Goal: Task Accomplishment & Management: Use online tool/utility

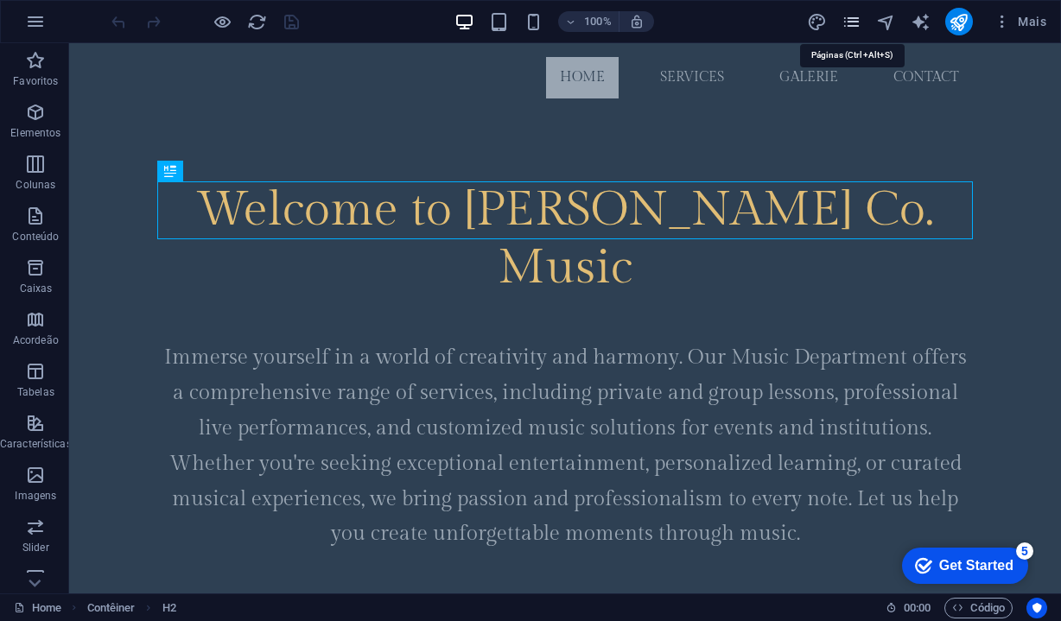
click at [852, 22] on icon "pages" at bounding box center [851, 22] width 20 height 20
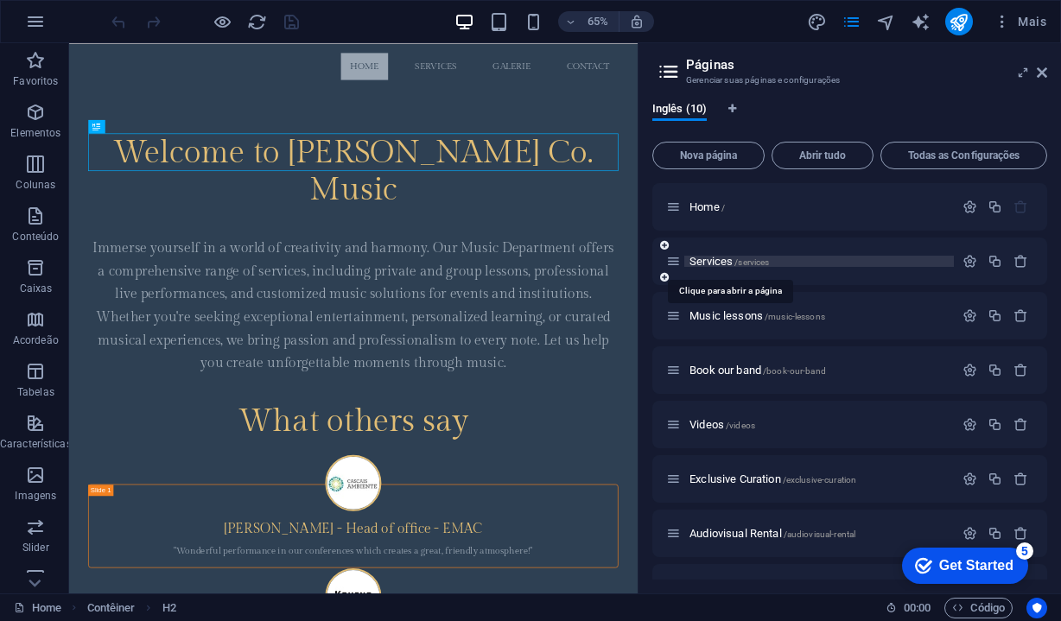
click at [713, 265] on span "Services /services" at bounding box center [728, 261] width 79 height 13
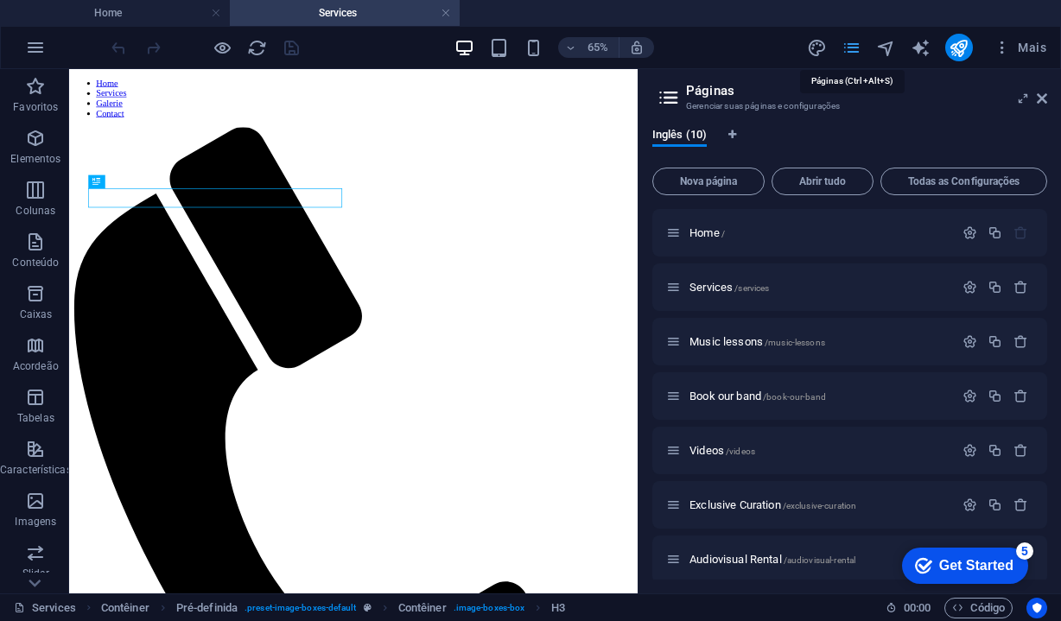
click at [852, 53] on icon "pages" at bounding box center [851, 48] width 20 height 20
click at [1046, 101] on icon at bounding box center [1042, 99] width 10 height 14
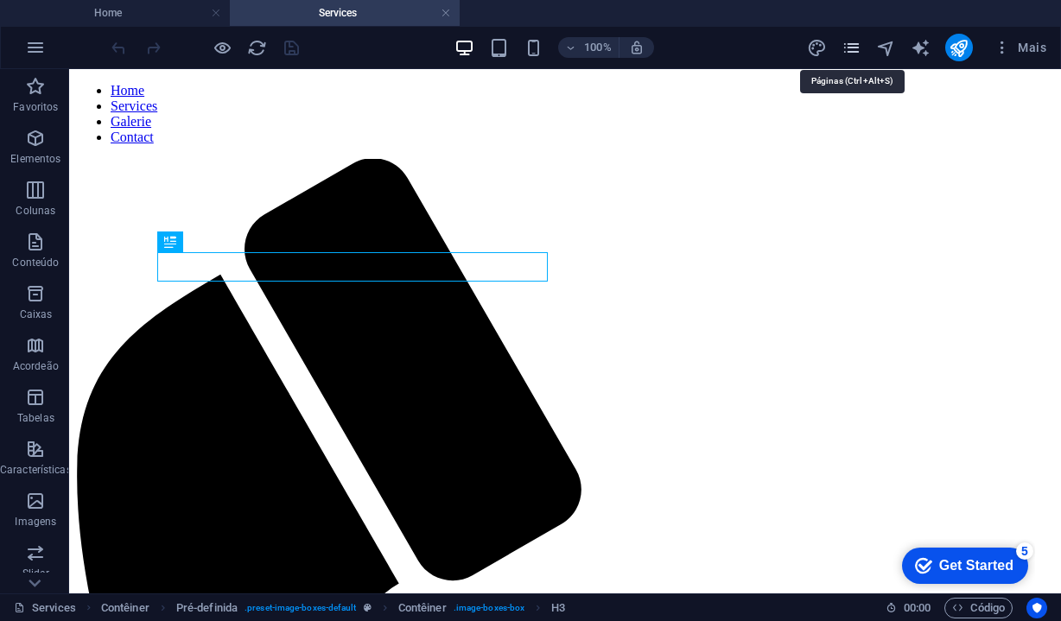
click at [859, 49] on icon "pages" at bounding box center [851, 48] width 20 height 20
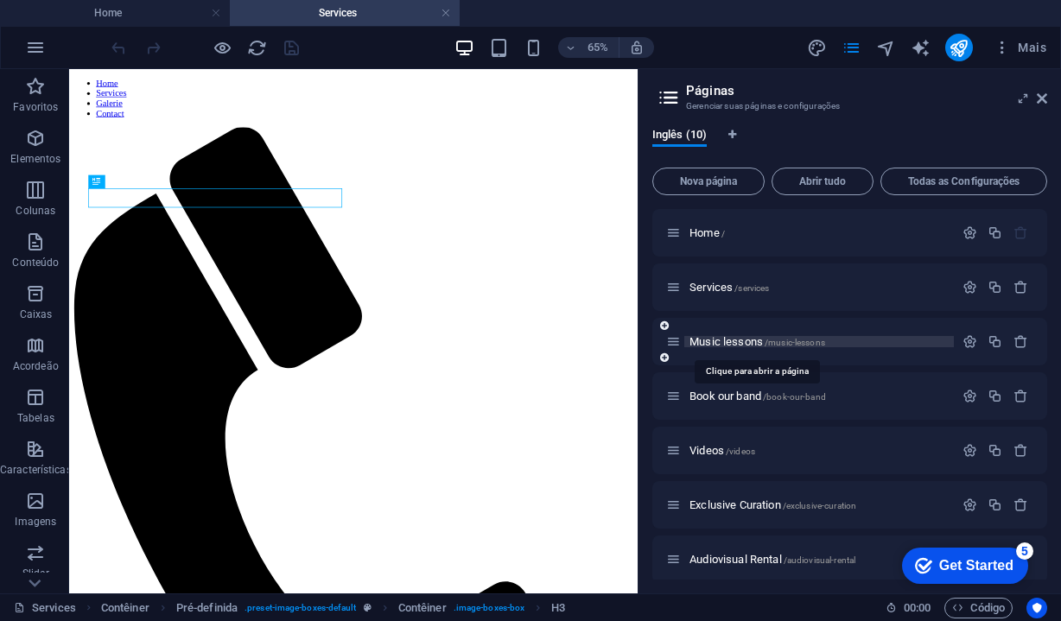
click at [734, 344] on span "Music lessons /music-lessons" at bounding box center [757, 341] width 136 height 13
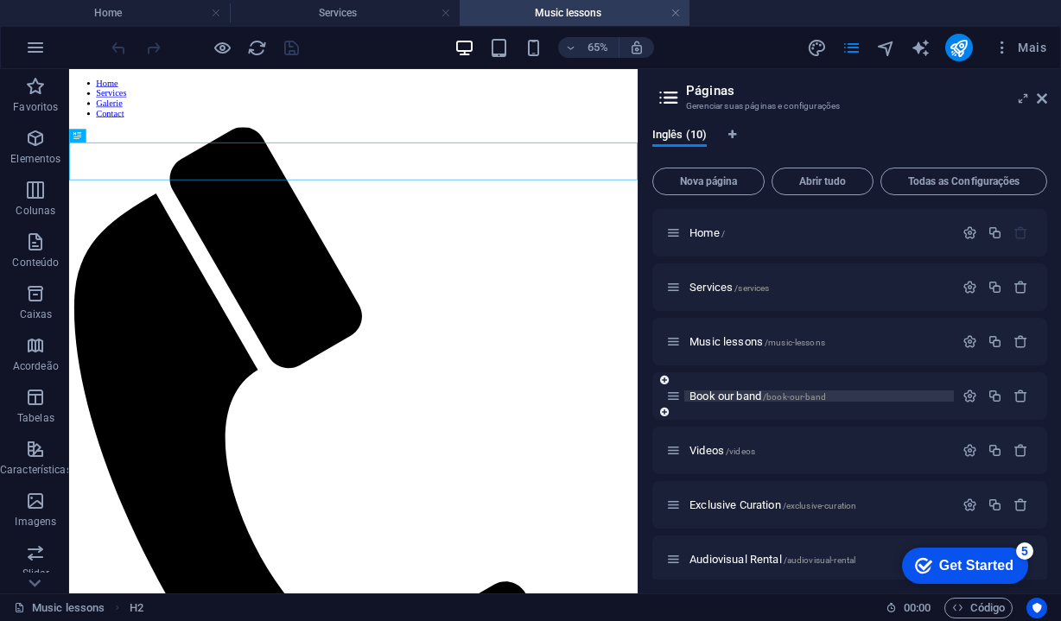
click at [731, 401] on span "Book our band /book-our-band" at bounding box center [757, 396] width 136 height 13
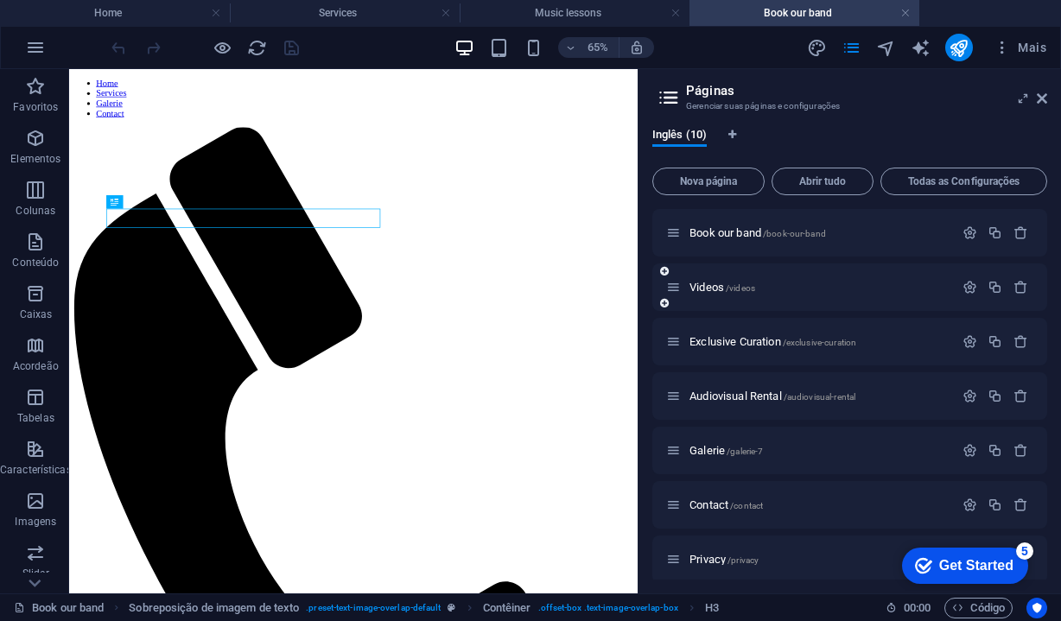
scroll to position [166, 0]
click at [706, 342] on span "Exclusive Curation /exclusive-curation" at bounding box center [772, 339] width 167 height 13
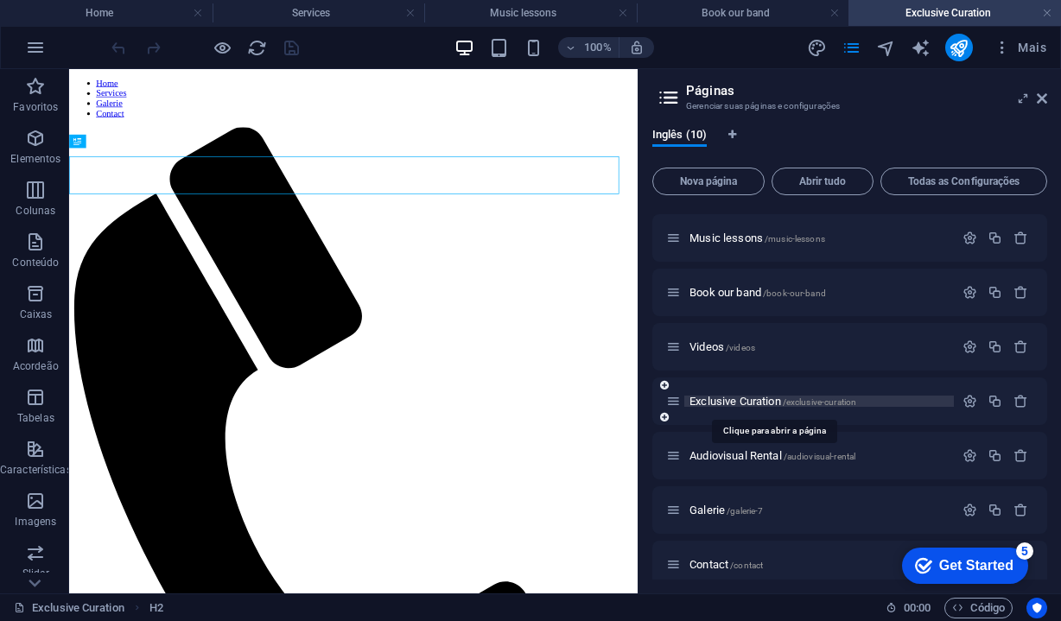
scroll to position [0, 0]
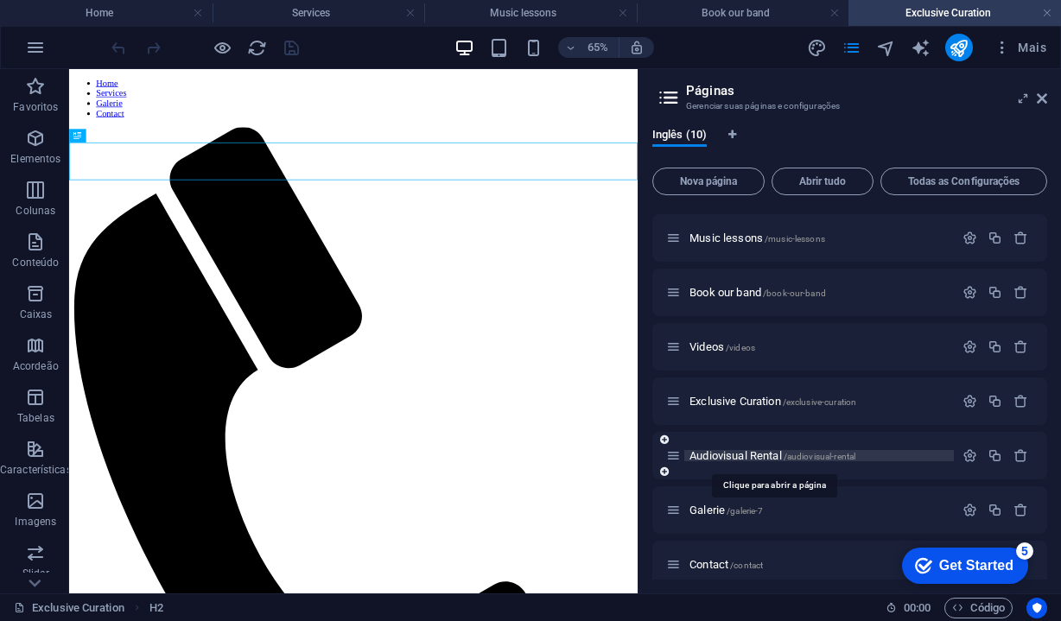
click at [715, 459] on span "Audiovisual Rental /audiovisual-rental" at bounding box center [772, 455] width 166 height 13
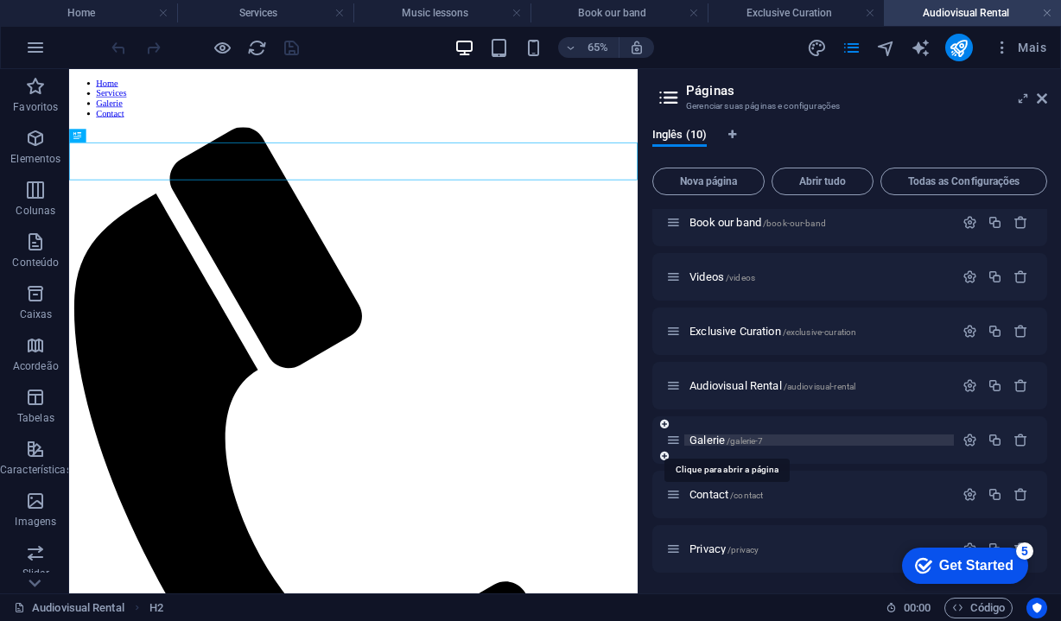
click at [713, 440] on span "Galerie /galerie-7" at bounding box center [725, 440] width 73 height 13
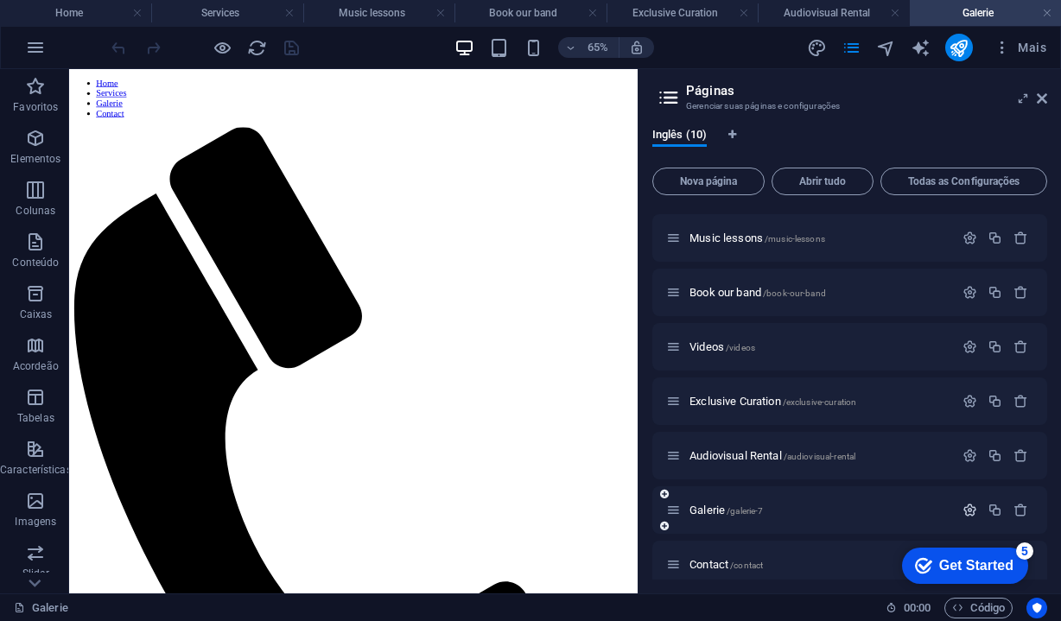
click at [968, 511] on icon "button" at bounding box center [969, 510] width 15 height 15
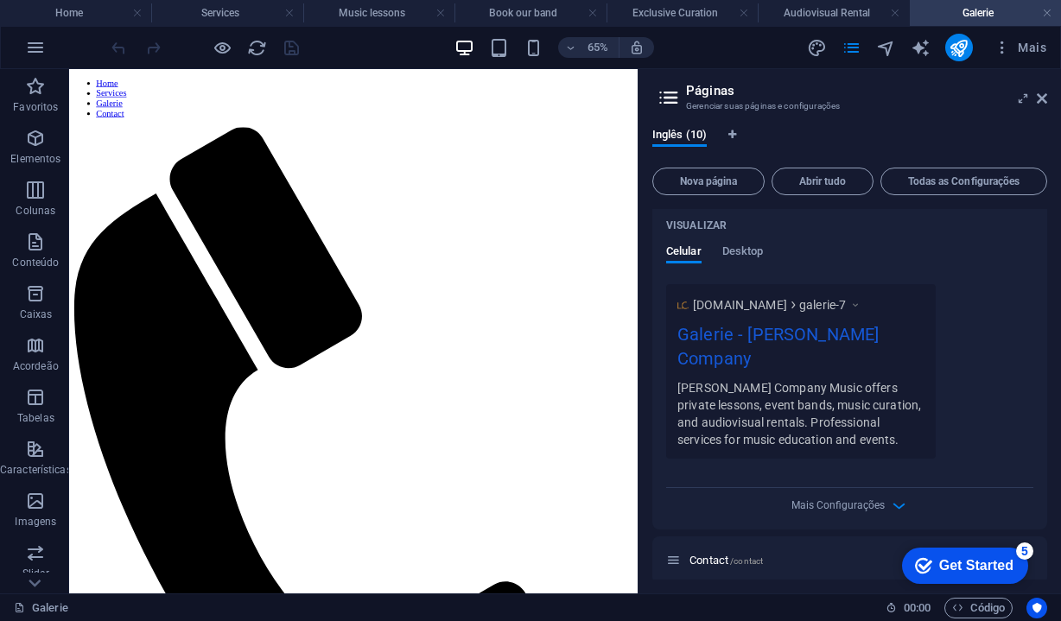
scroll to position [846, 0]
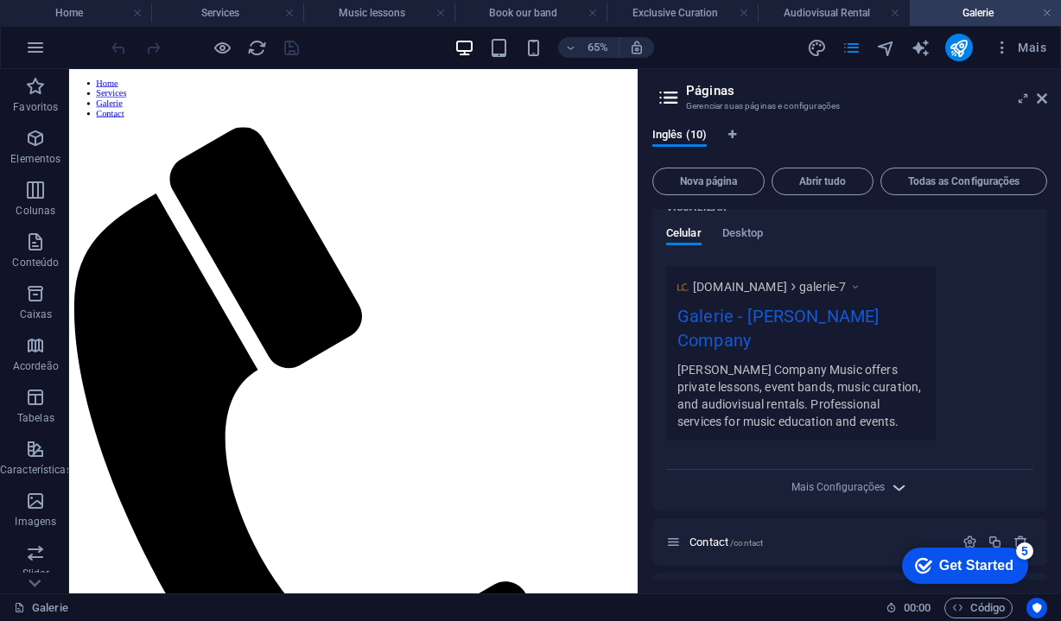
click at [892, 478] on icon "button" at bounding box center [899, 488] width 20 height 20
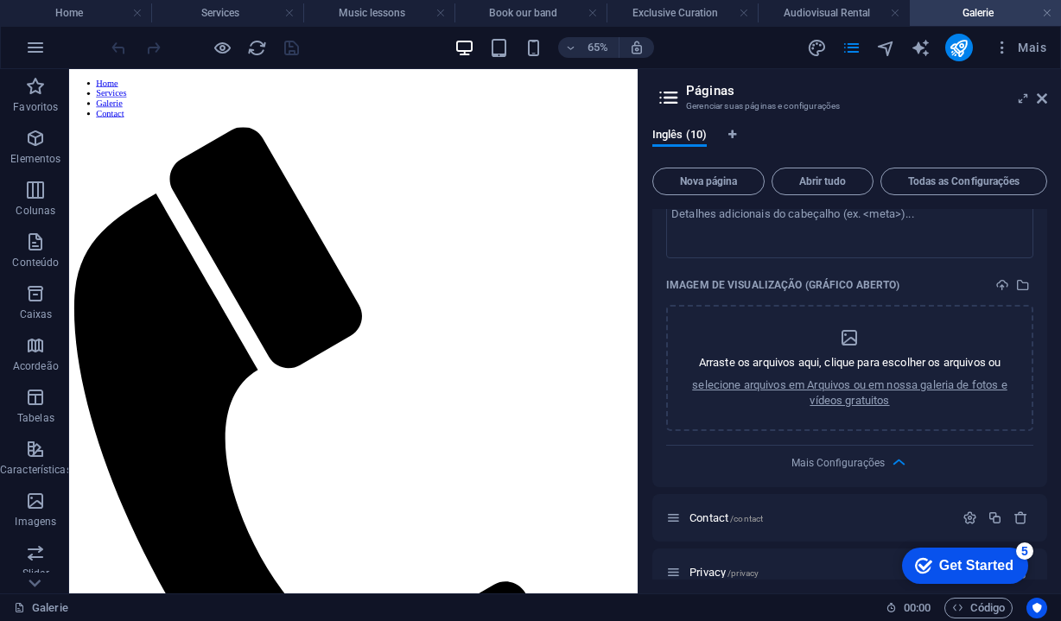
scroll to position [1133, 0]
click at [896, 454] on icon "button" at bounding box center [899, 464] width 20 height 20
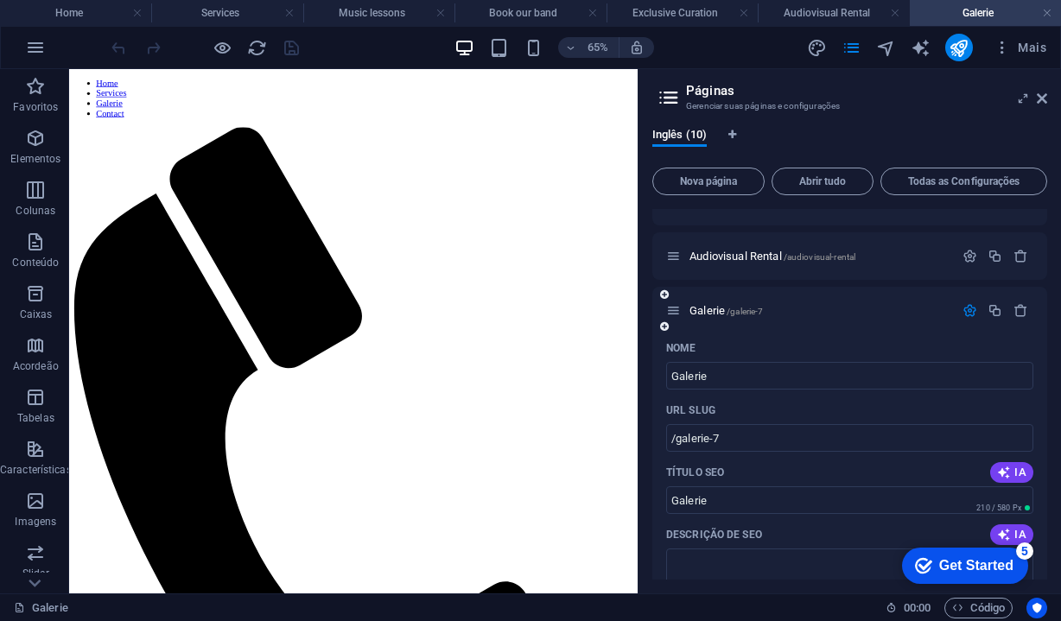
scroll to position [305, 0]
click at [962, 308] on icon "button" at bounding box center [969, 308] width 15 height 15
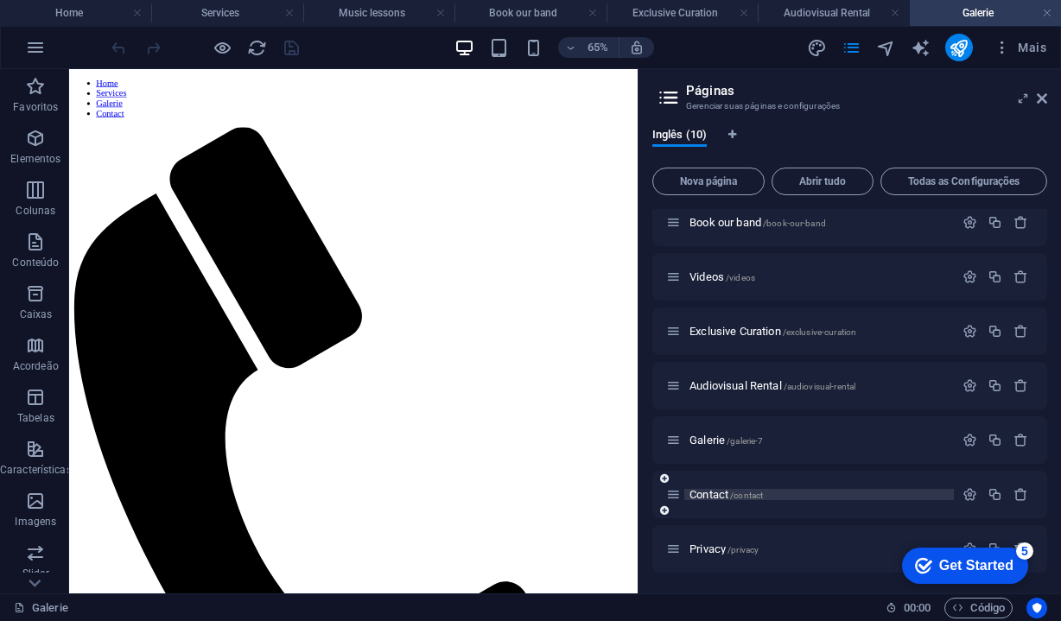
click at [717, 498] on span "Contact /contact" at bounding box center [725, 494] width 73 height 13
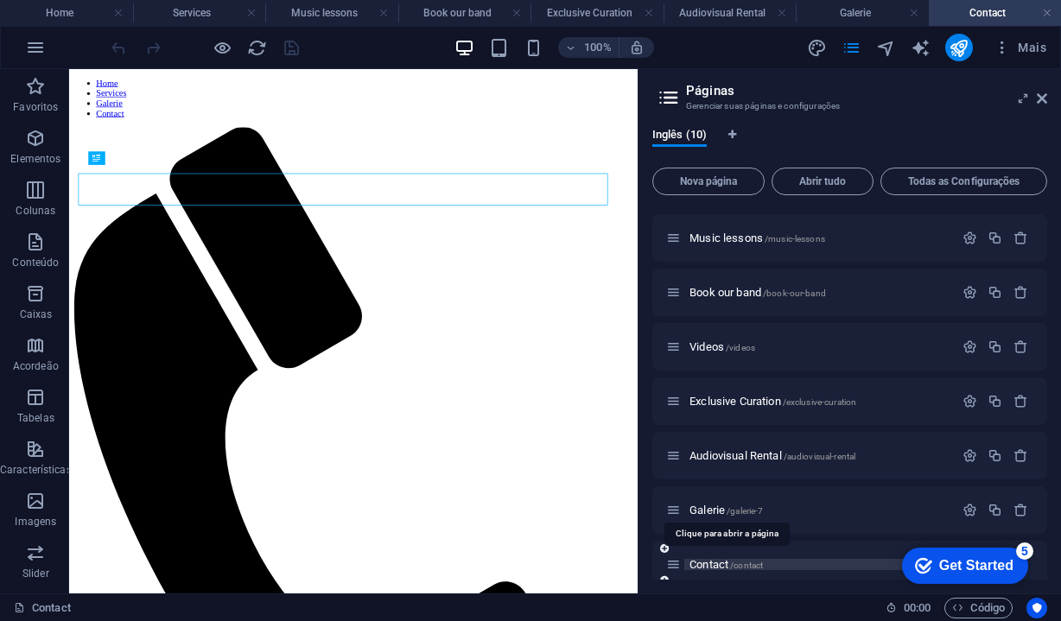
scroll to position [0, 0]
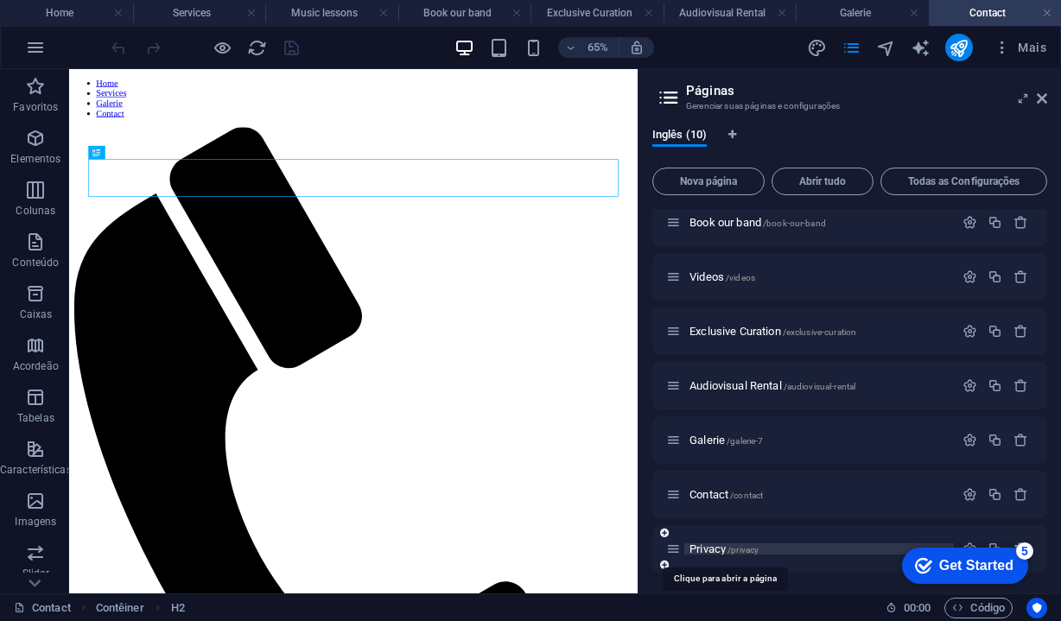
click at [707, 550] on span "Privacy /privacy" at bounding box center [723, 548] width 69 height 13
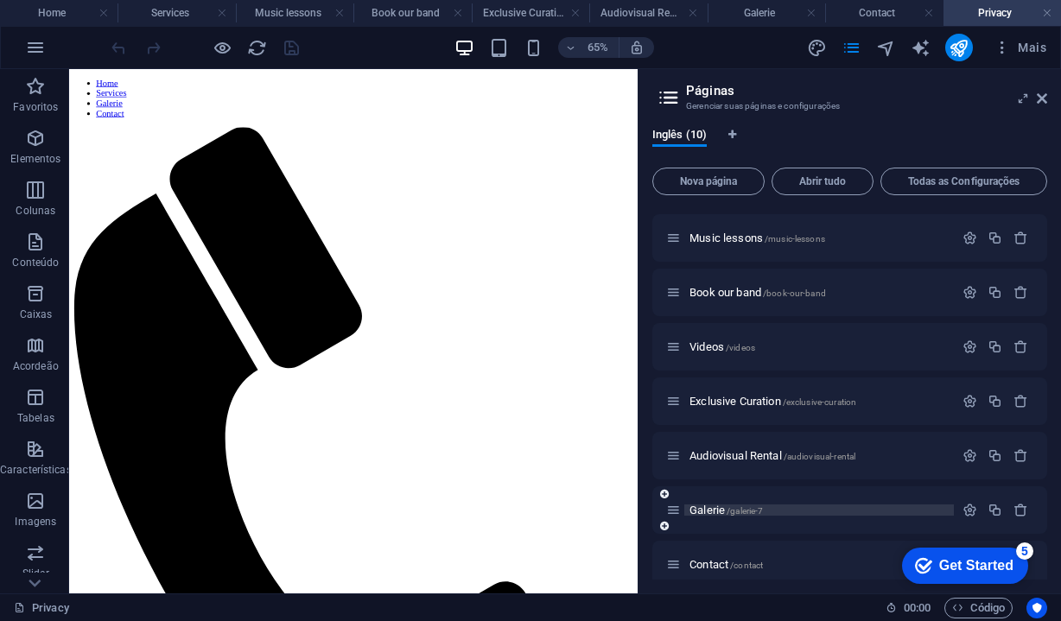
click at [711, 511] on span "Galerie /galerie-7" at bounding box center [725, 510] width 73 height 13
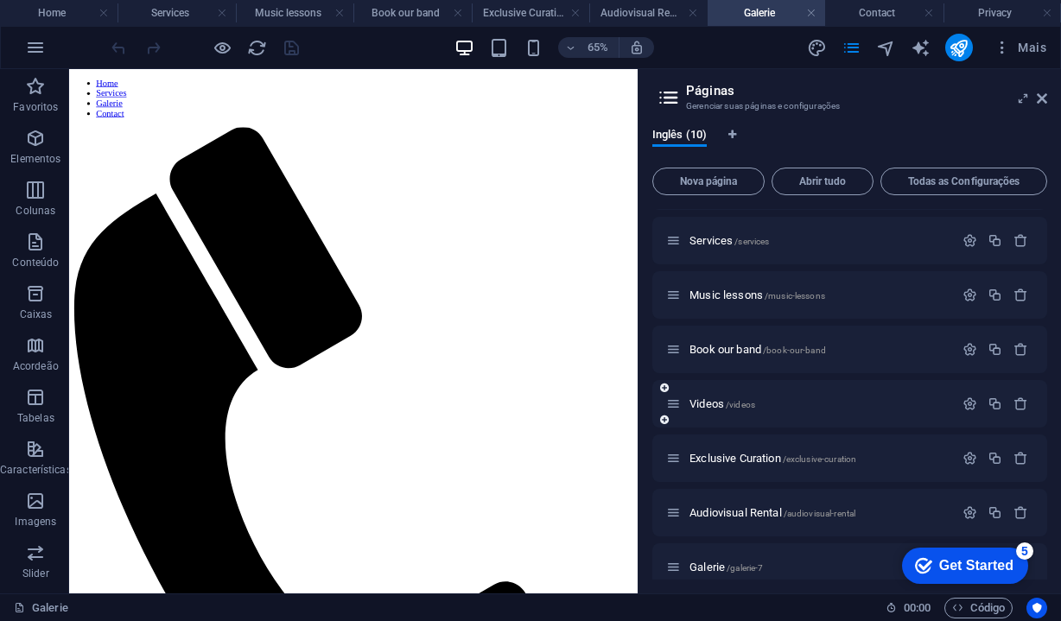
scroll to position [27, 0]
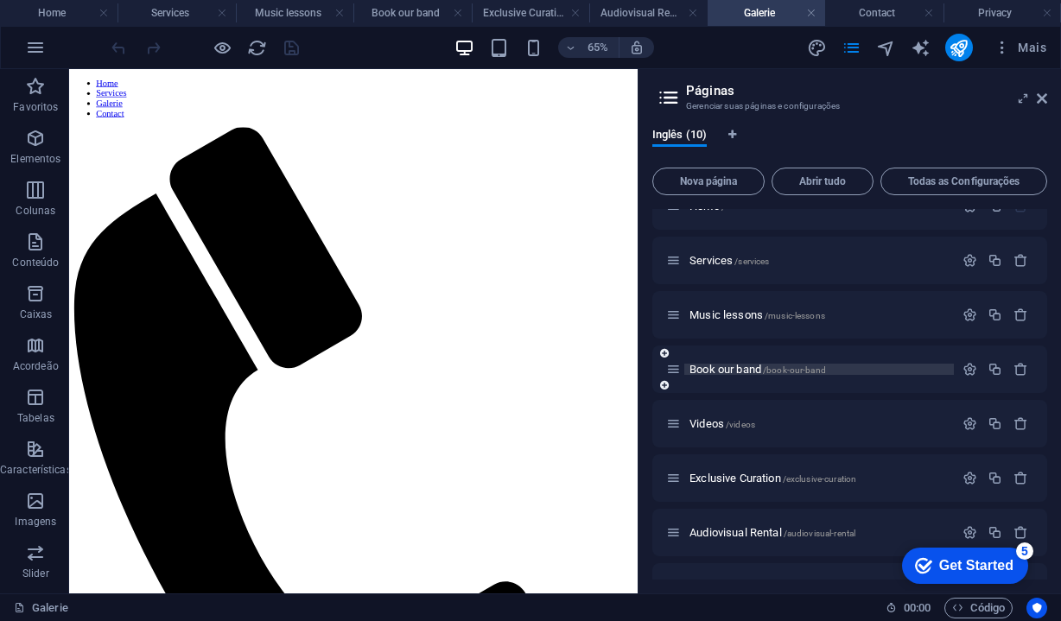
click at [728, 371] on span "Book our band /book-our-band" at bounding box center [757, 369] width 136 height 13
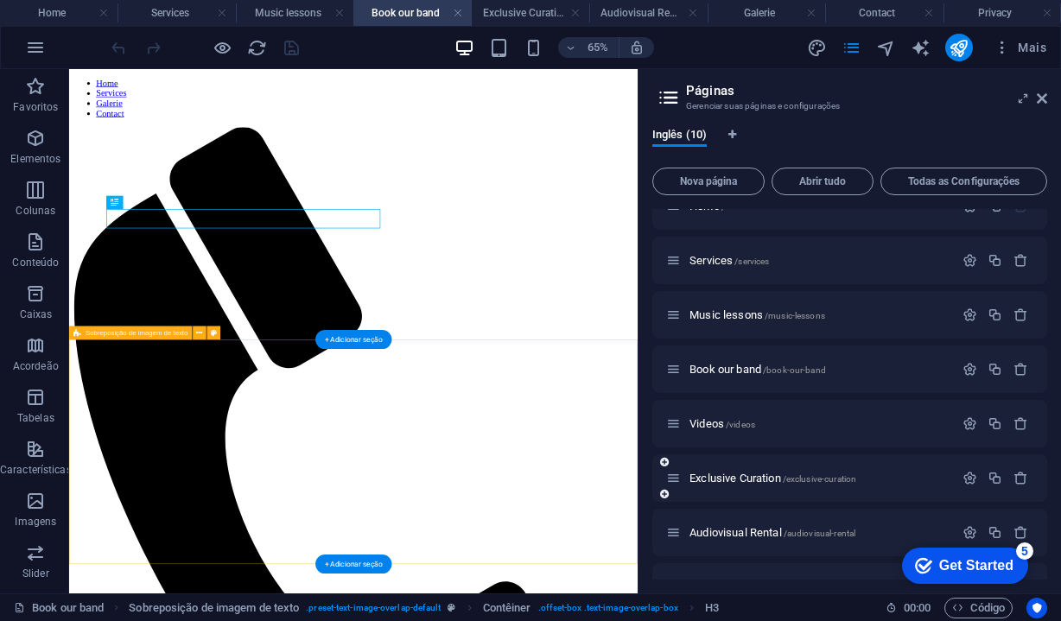
scroll to position [0, 0]
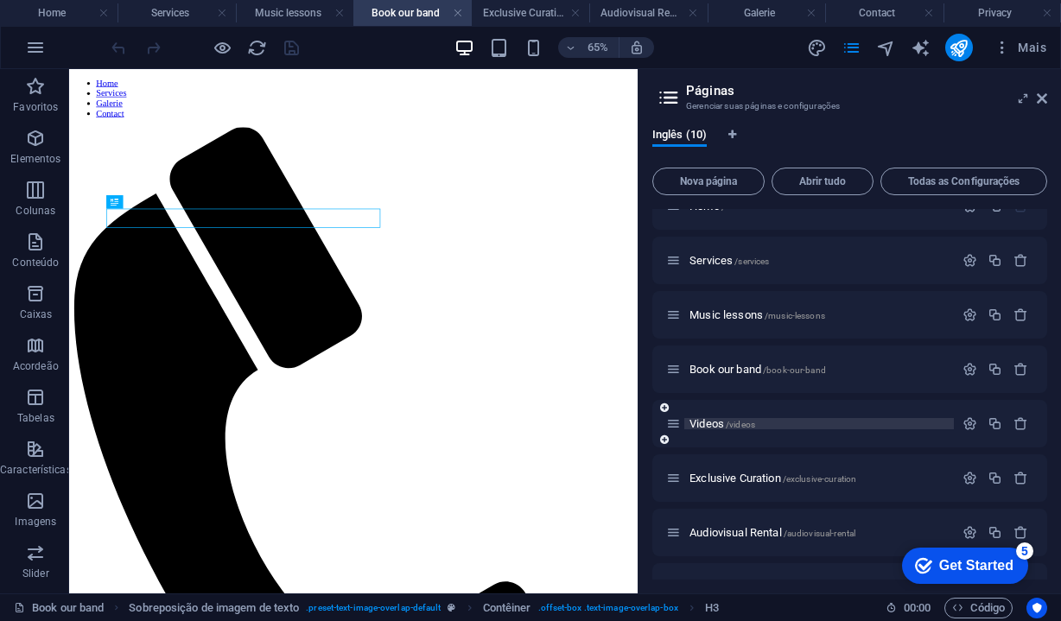
click at [708, 427] on span "Videos /videos" at bounding box center [722, 423] width 66 height 13
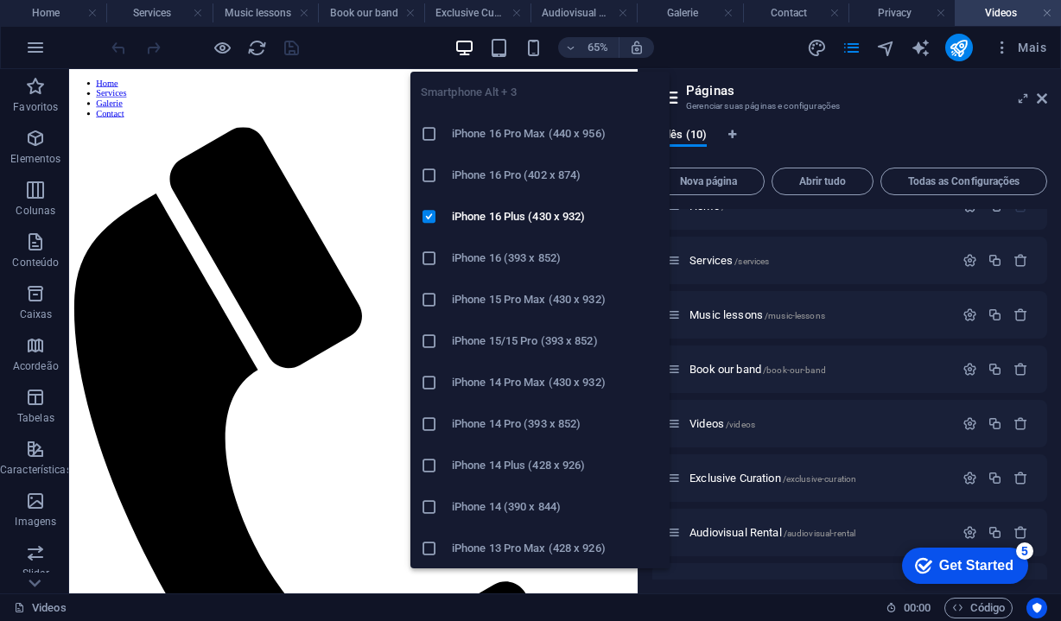
scroll to position [107, 0]
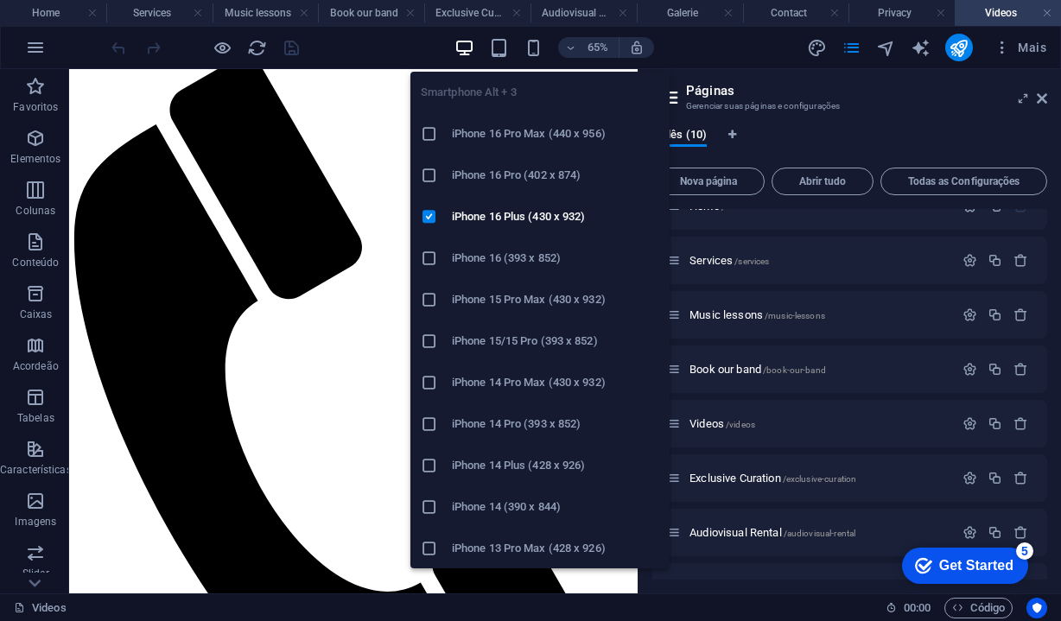
click at [431, 180] on icon at bounding box center [429, 175] width 17 height 17
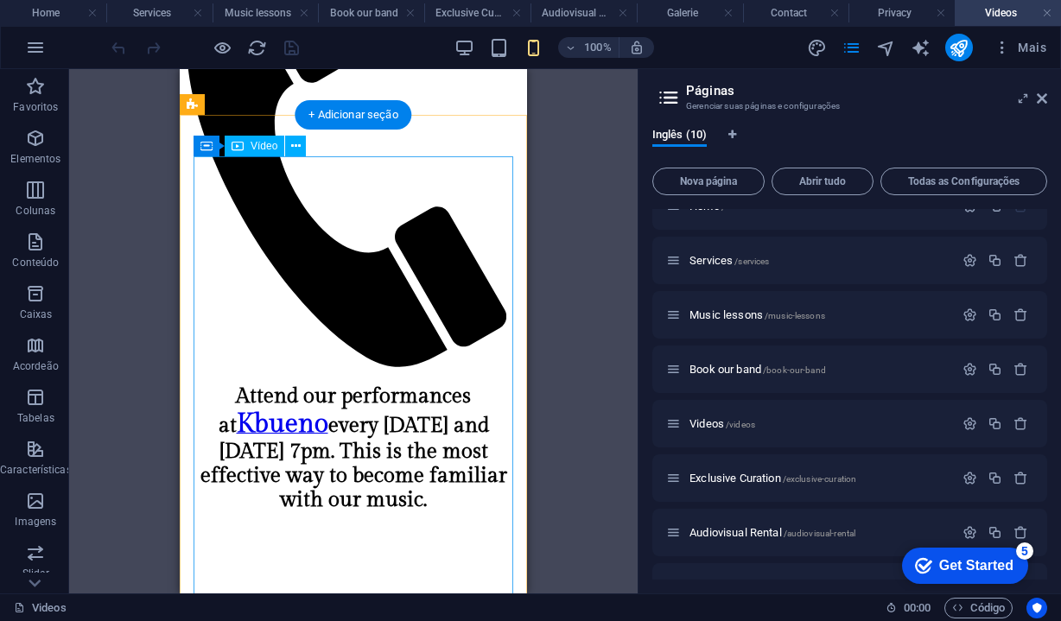
scroll to position [219, 0]
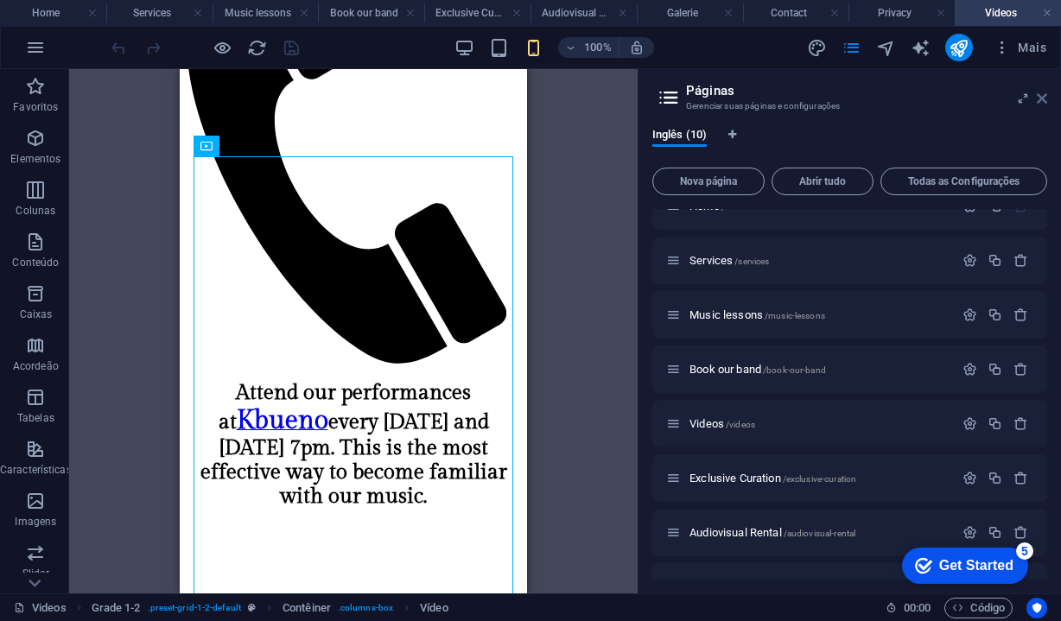
click at [1043, 102] on icon at bounding box center [1042, 99] width 10 height 14
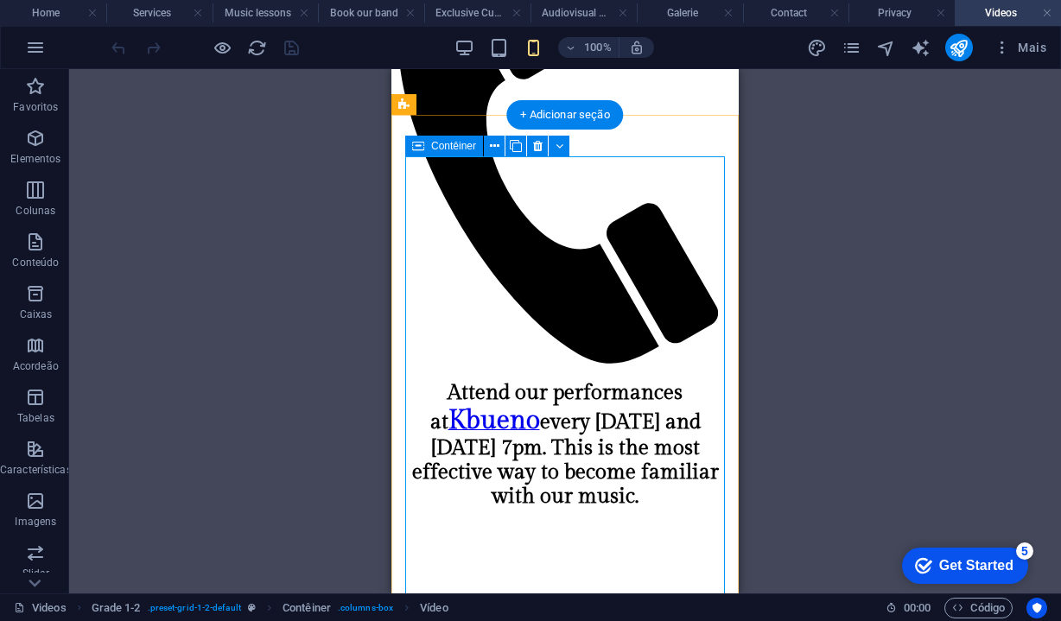
click at [418, 149] on icon at bounding box center [418, 146] width 12 height 21
click at [496, 144] on icon at bounding box center [495, 146] width 10 height 18
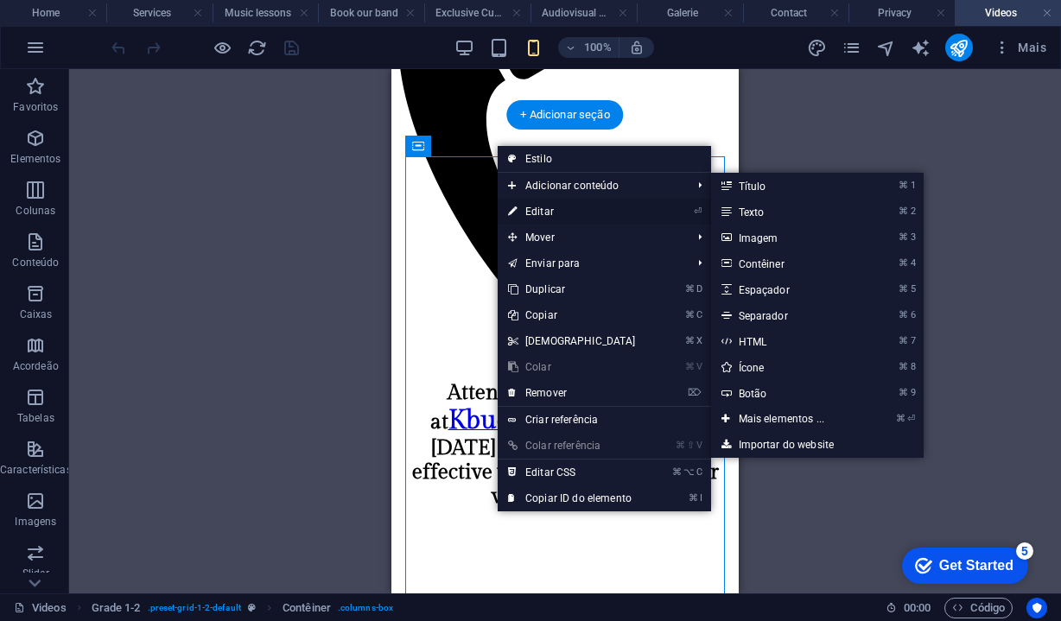
click at [533, 214] on link "⏎ Editar" at bounding box center [572, 212] width 149 height 26
select select "rem"
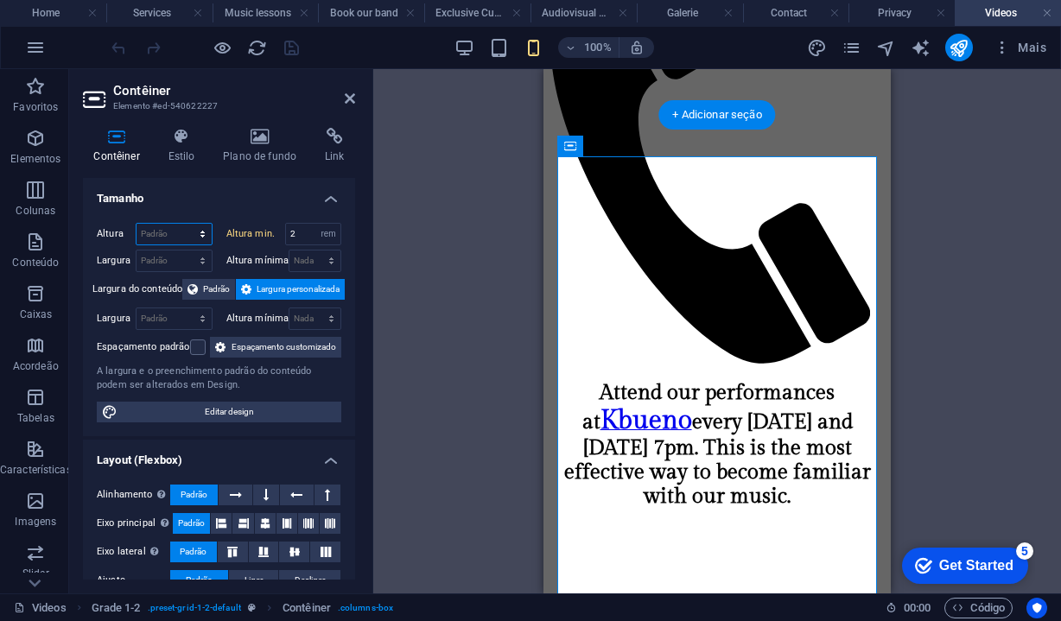
select select "px"
type input "658"
click at [195, 146] on h4 "Estilo" at bounding box center [184, 146] width 55 height 36
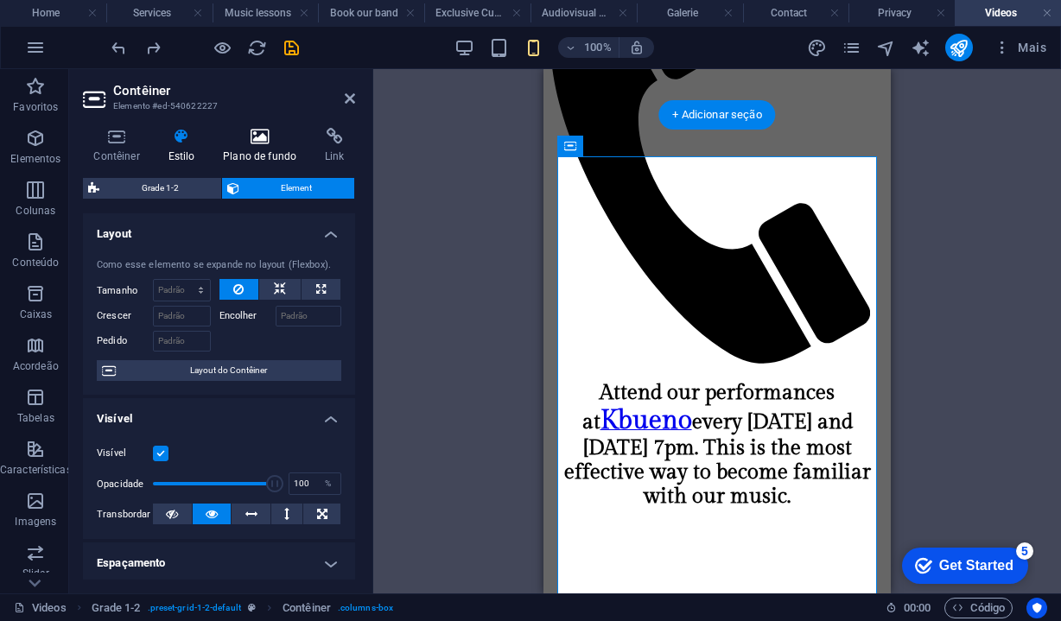
click at [242, 147] on h4 "Plano de fundo" at bounding box center [263, 146] width 102 height 36
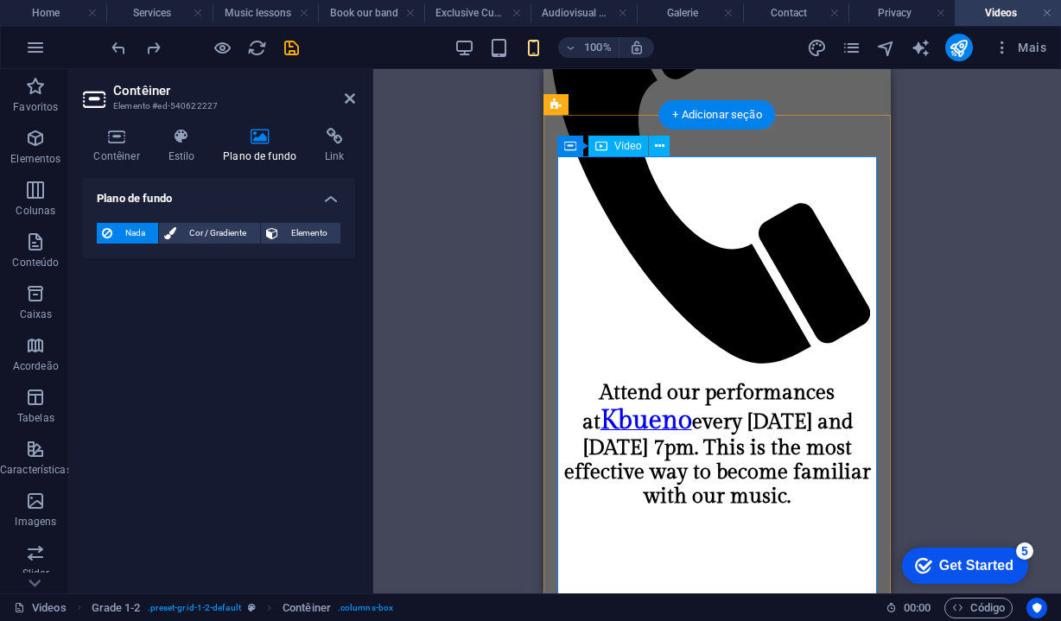
click at [616, 147] on span "Vídeo" at bounding box center [627, 146] width 27 height 10
click at [660, 150] on icon at bounding box center [660, 146] width 10 height 18
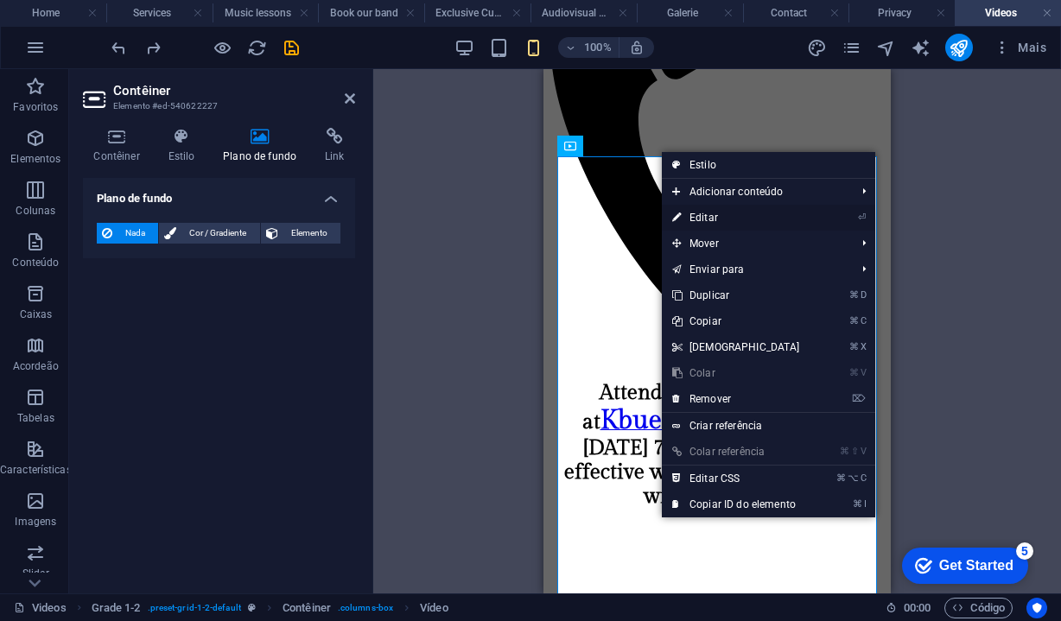
click at [704, 221] on link "⏎ Editar" at bounding box center [736, 218] width 149 height 26
select select "%"
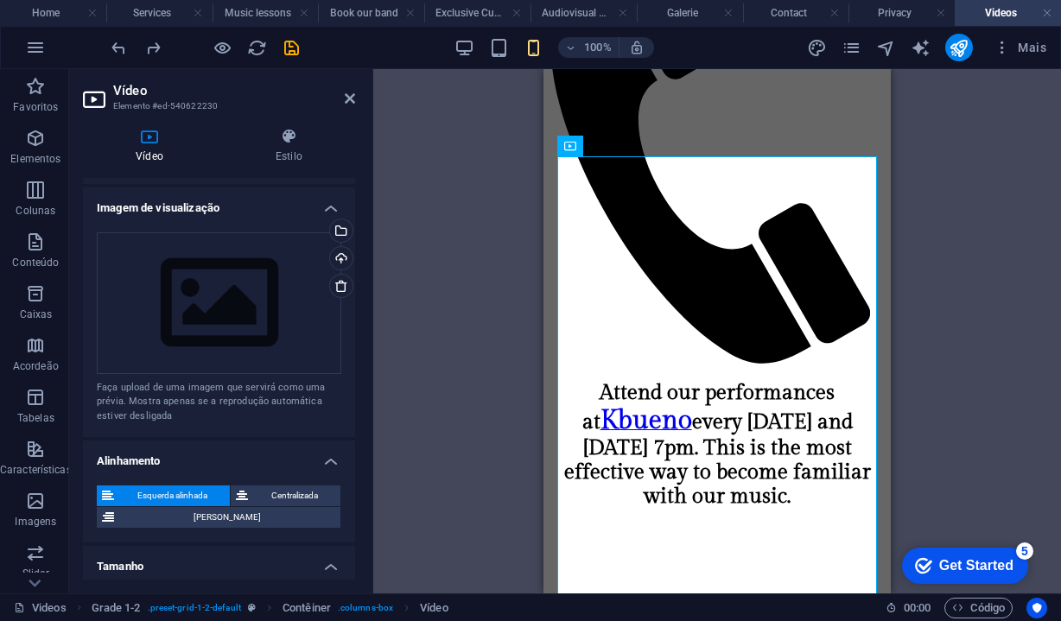
scroll to position [352, 0]
click at [339, 255] on div "Upload" at bounding box center [340, 259] width 26 height 26
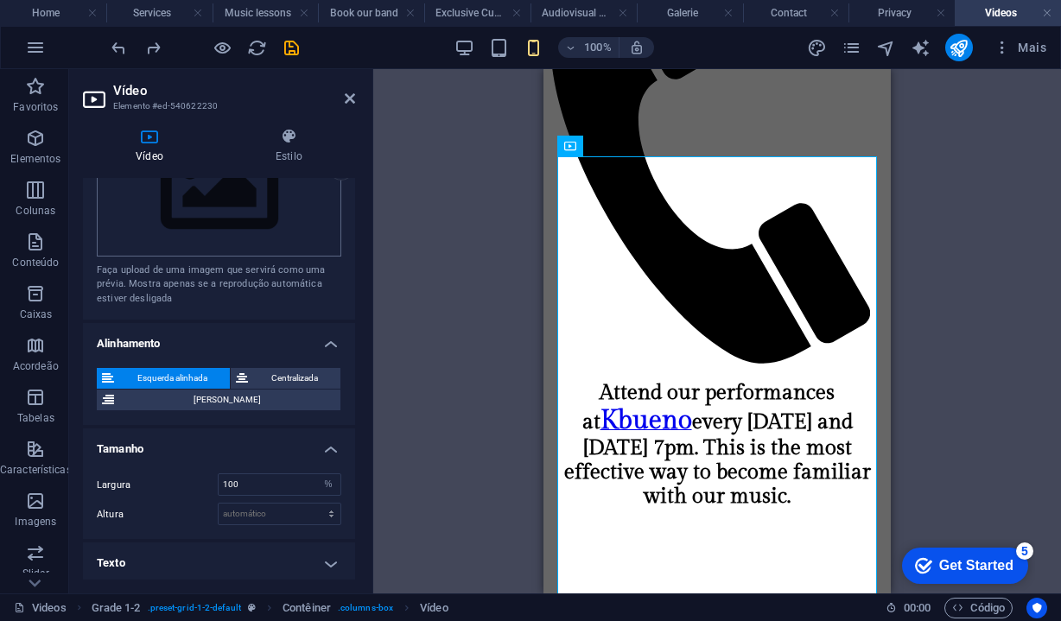
scroll to position [467, 0]
drag, startPoint x: 254, startPoint y: 479, endPoint x: 193, endPoint y: 473, distance: 60.8
click at [196, 474] on div "Largura 100 automático px %" at bounding box center [219, 485] width 244 height 22
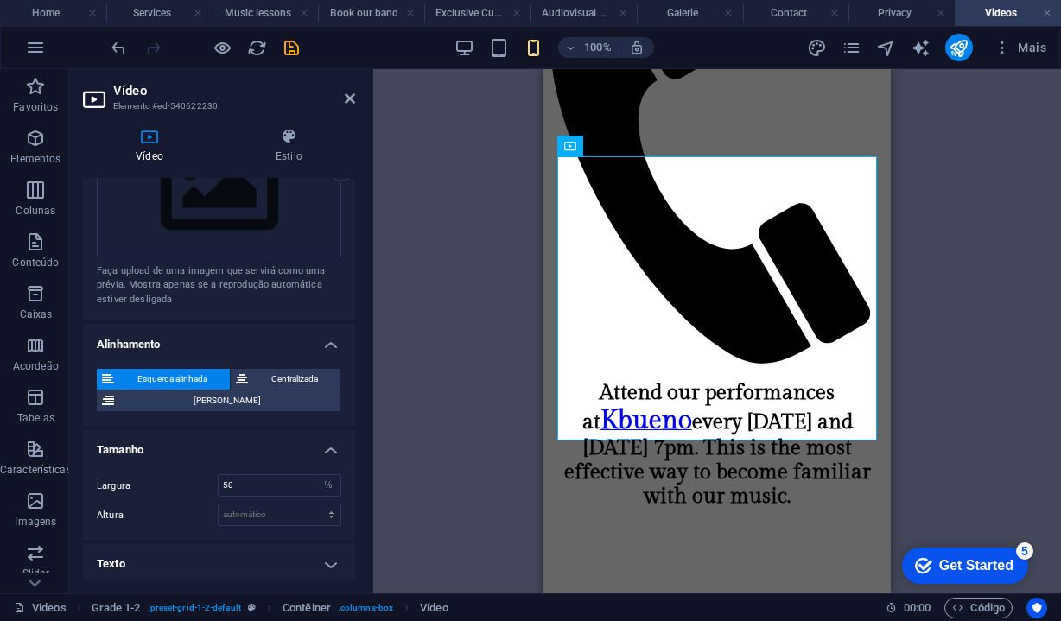
click at [254, 363] on div "Esquerda alinhada Centralizada Direita alinhada" at bounding box center [219, 390] width 272 height 71
click at [259, 373] on span "Centralizada" at bounding box center [294, 379] width 82 height 21
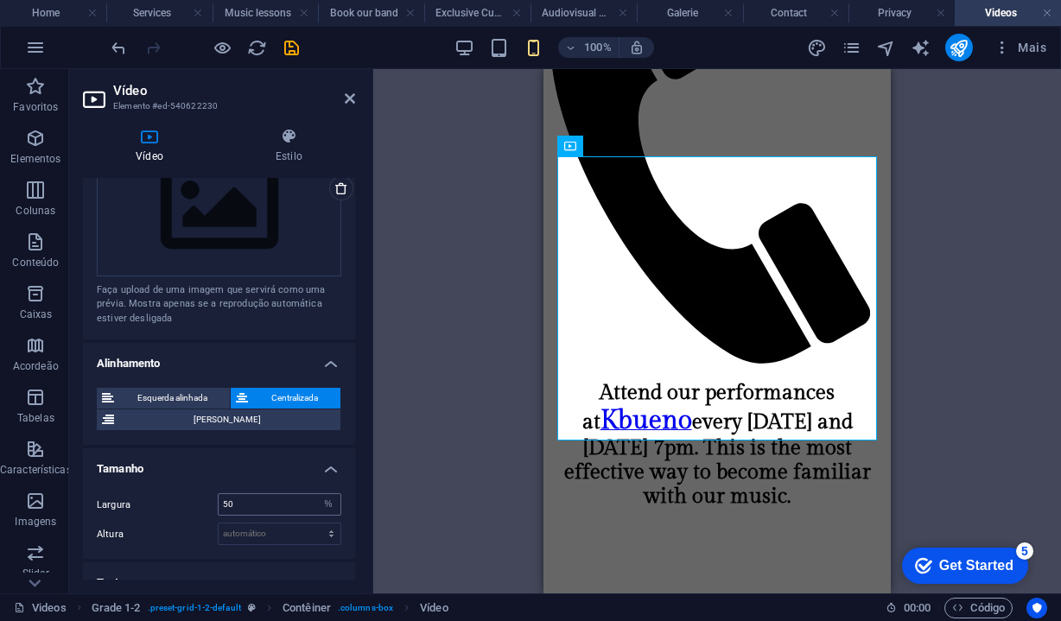
scroll to position [455, 0]
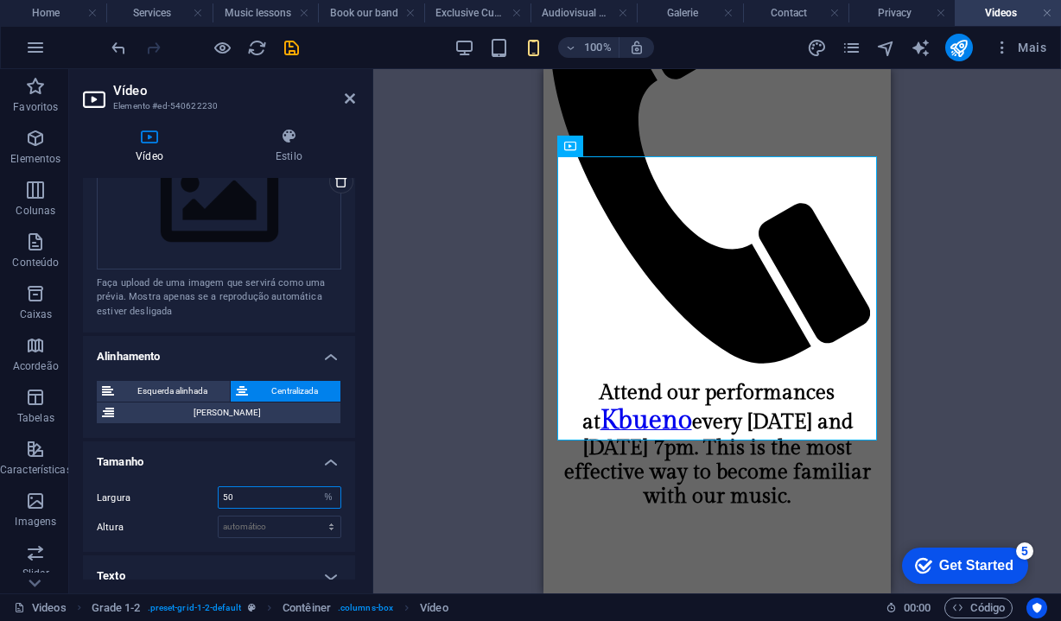
drag, startPoint x: 243, startPoint y: 492, endPoint x: 192, endPoint y: 492, distance: 51.0
click at [199, 492] on div "Largura 50 automático px %" at bounding box center [219, 497] width 244 height 22
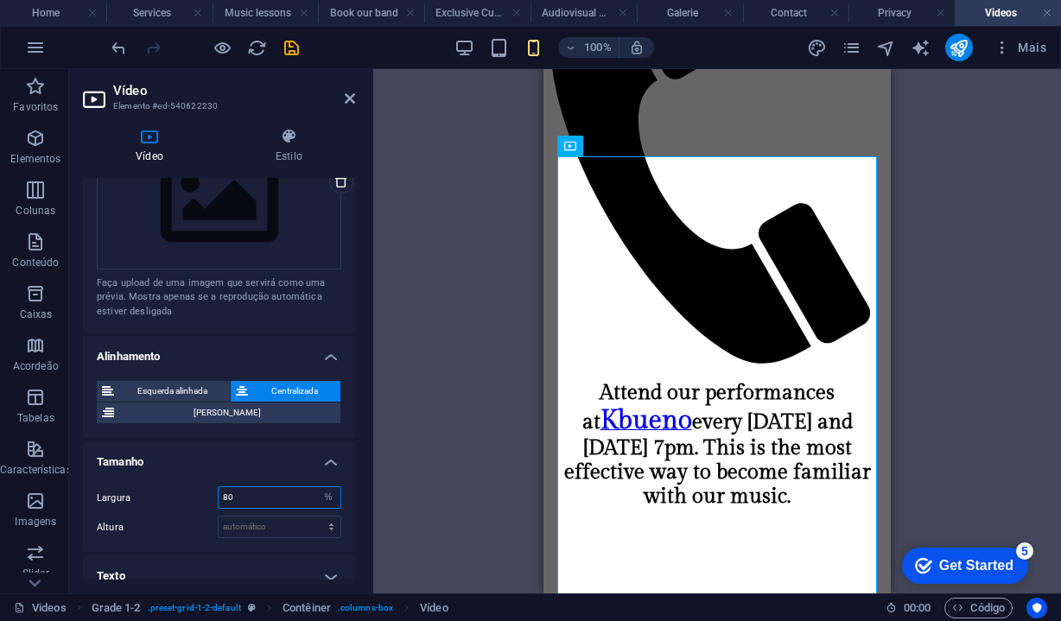
drag, startPoint x: 244, startPoint y: 497, endPoint x: 177, endPoint y: 497, distance: 66.5
click at [177, 497] on div "Largura 80 automático px %" at bounding box center [219, 497] width 244 height 22
type input "60"
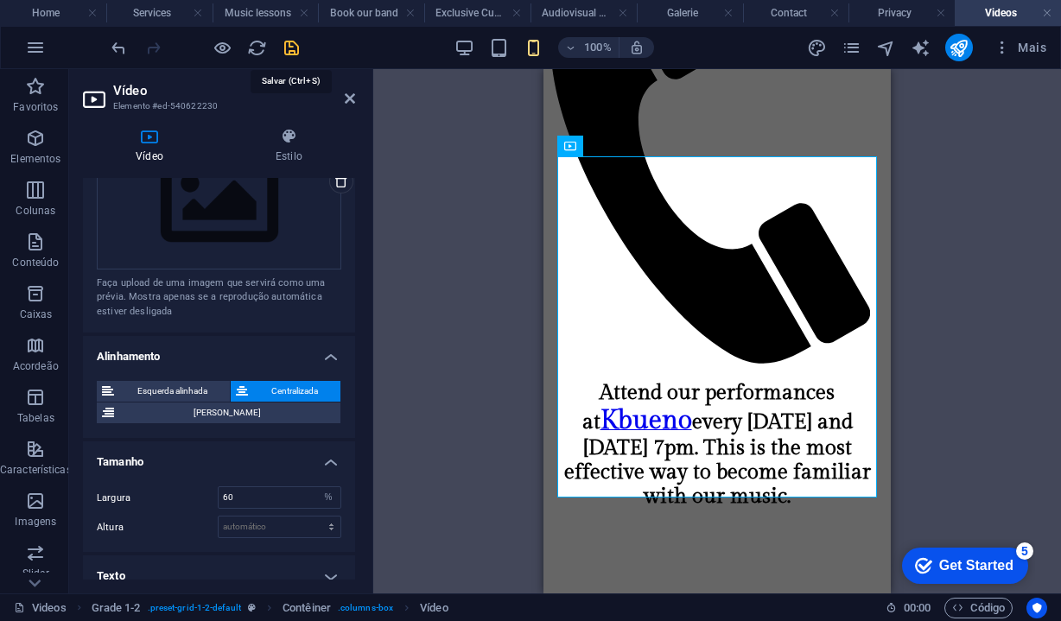
click at [292, 46] on icon "save" at bounding box center [292, 48] width 20 height 20
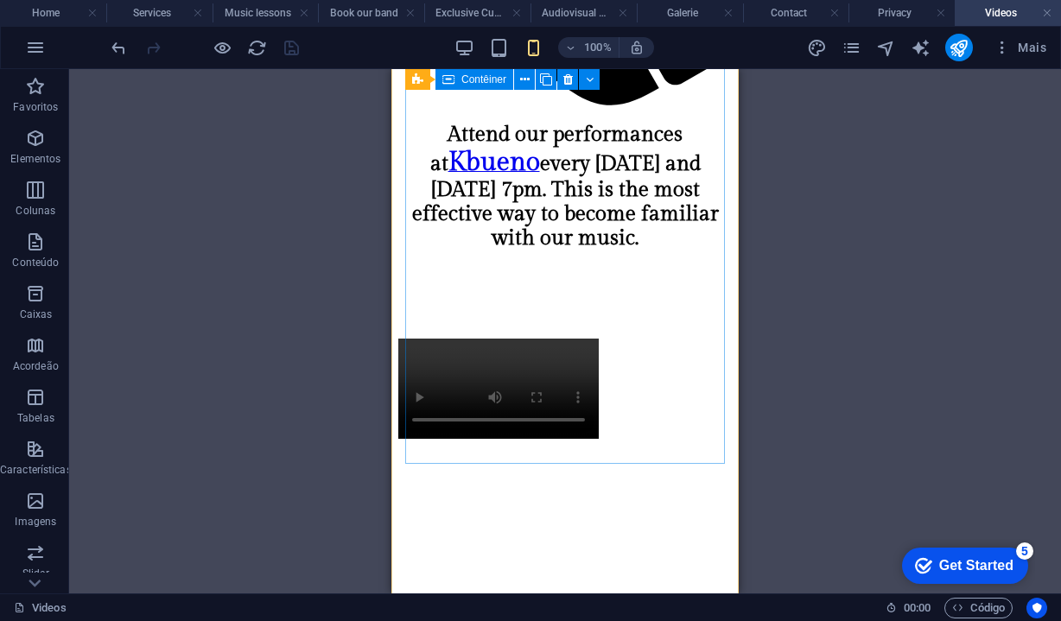
scroll to position [473, 0]
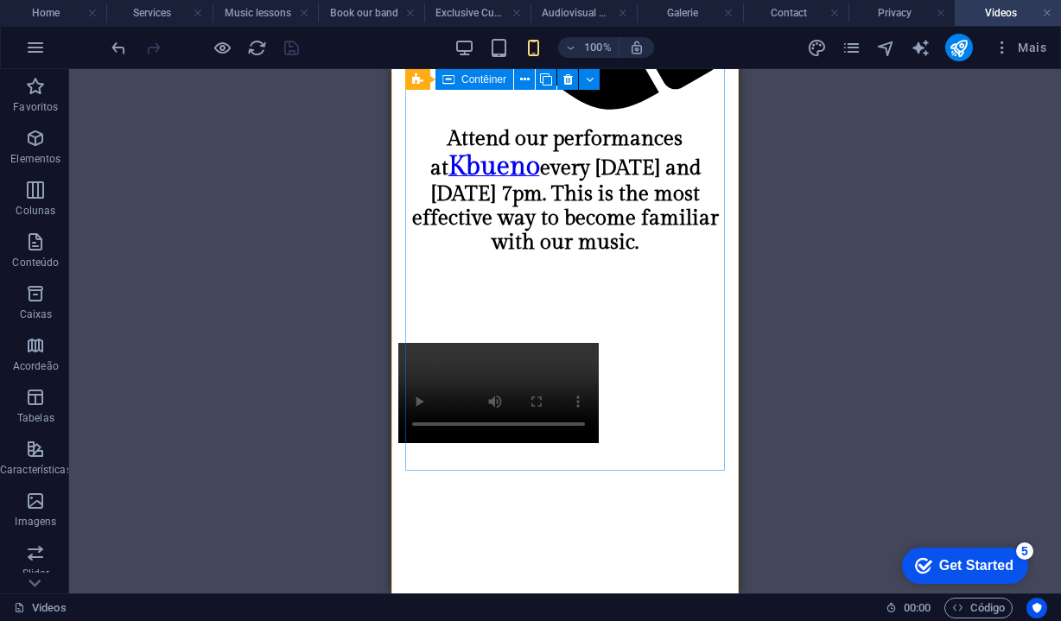
click at [428, 443] on div at bounding box center [564, 627] width 333 height 568
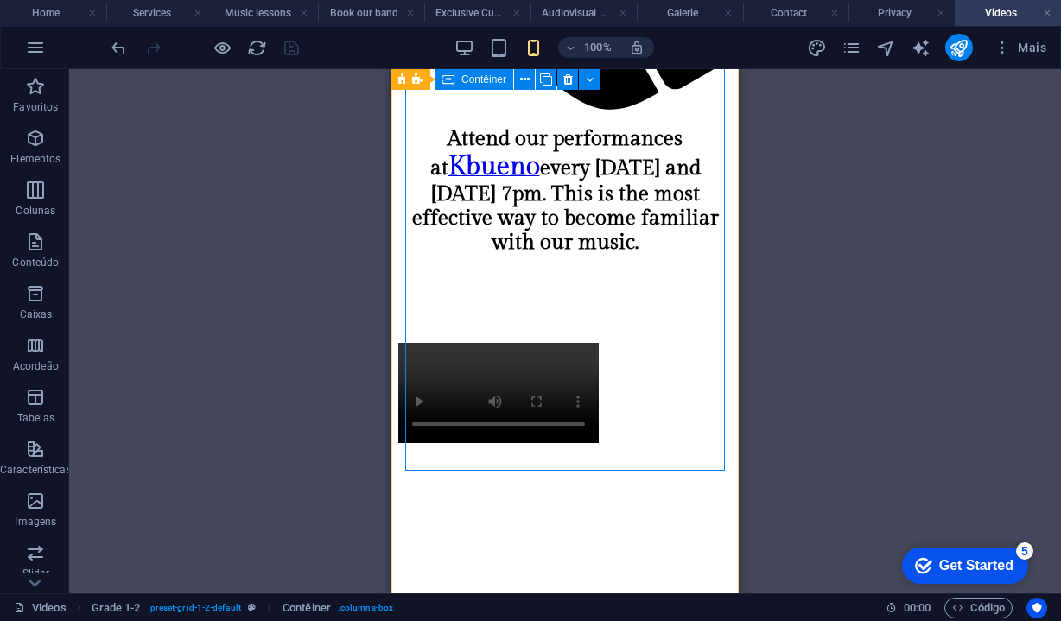
click at [504, 376] on div at bounding box center [564, 627] width 333 height 568
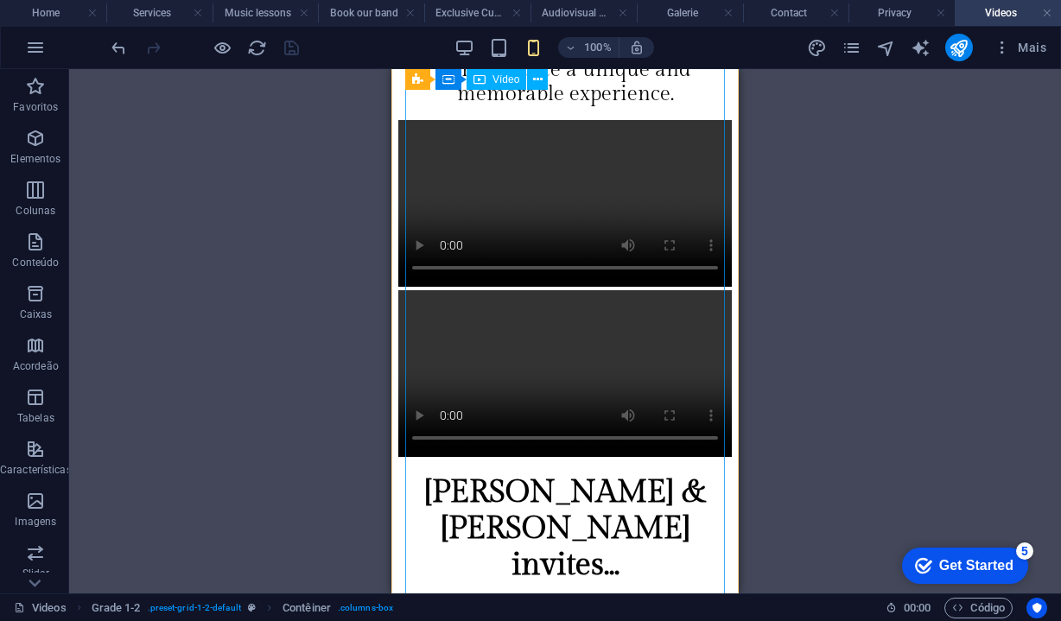
scroll to position [2426, 0]
click at [454, 289] on figure at bounding box center [564, 204] width 333 height 170
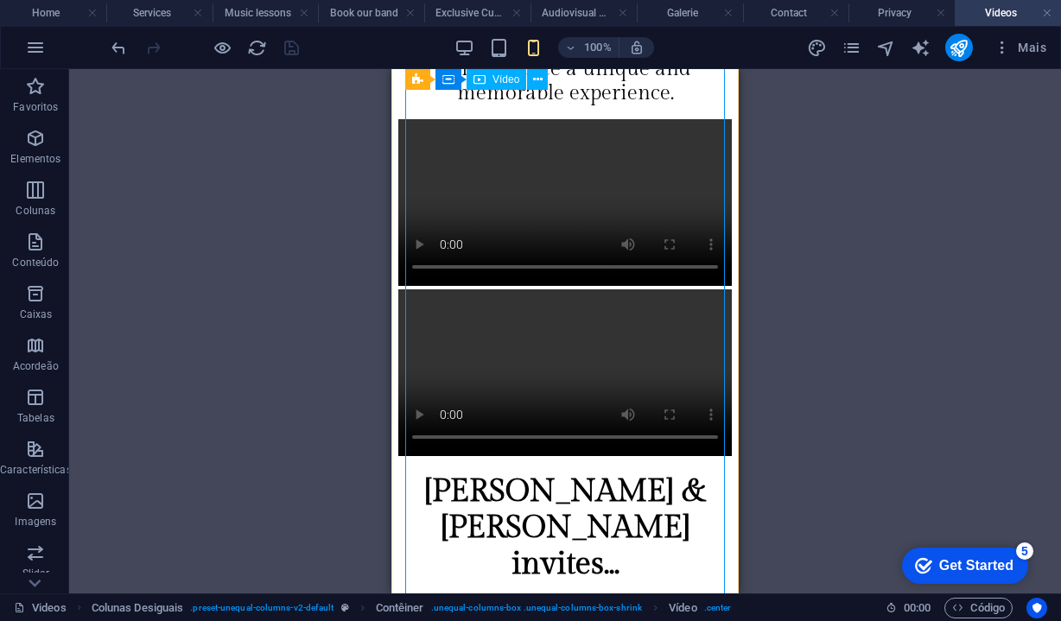
click at [710, 209] on figure at bounding box center [564, 204] width 333 height 170
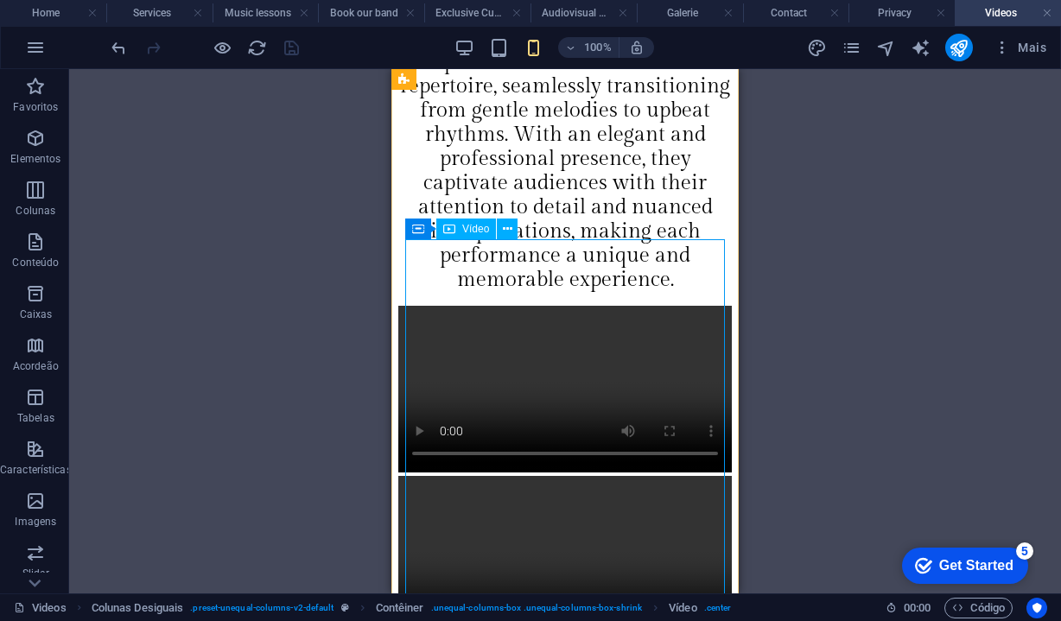
scroll to position [2237, 0]
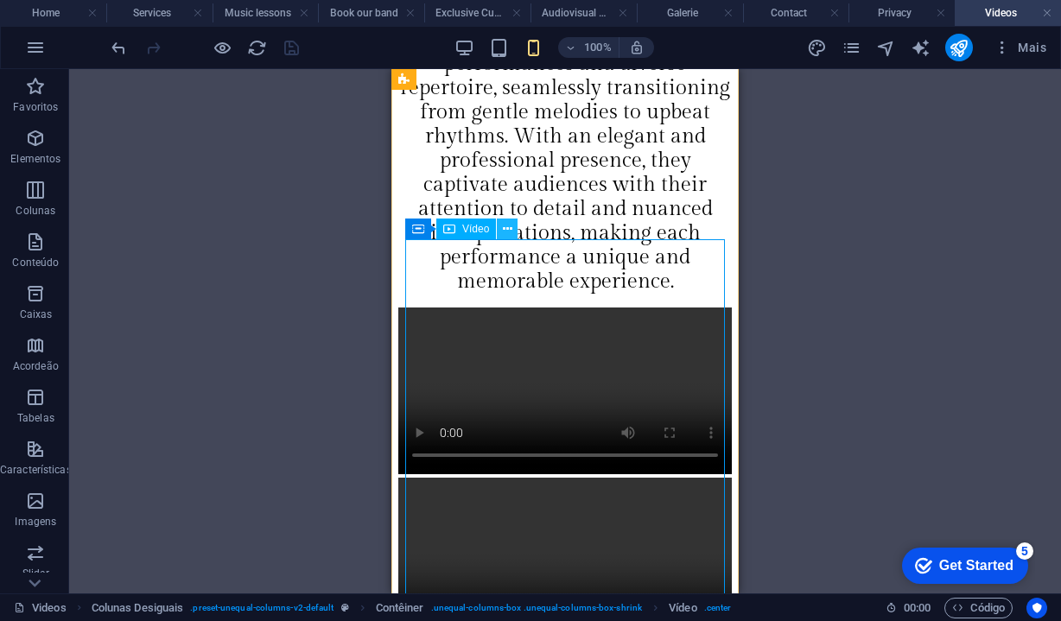
click at [511, 229] on icon at bounding box center [508, 229] width 10 height 18
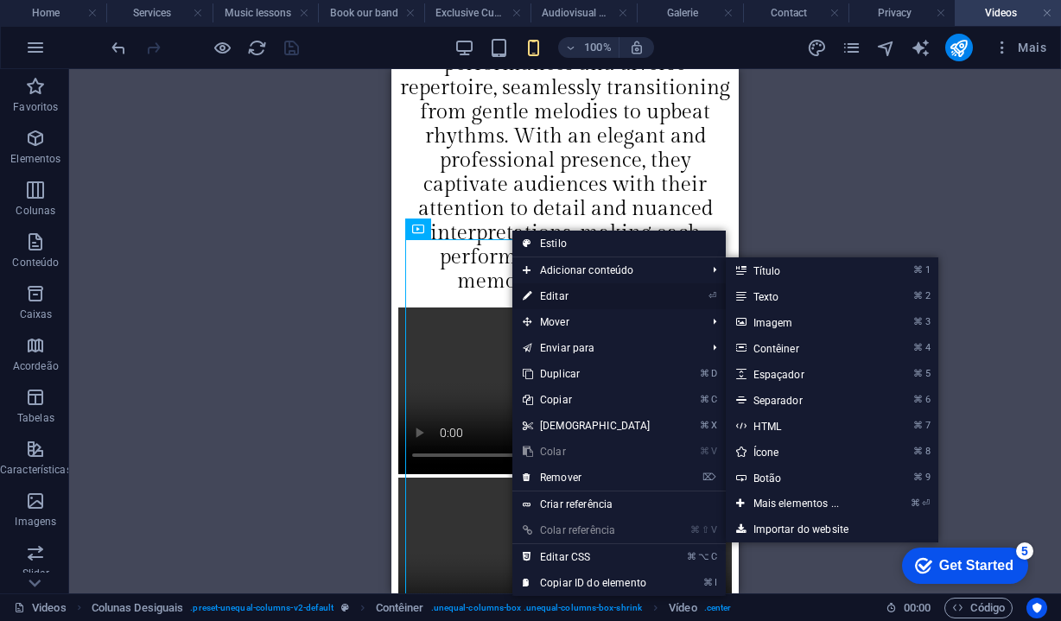
click at [552, 300] on link "⏎ Editar" at bounding box center [586, 296] width 149 height 26
select select "%"
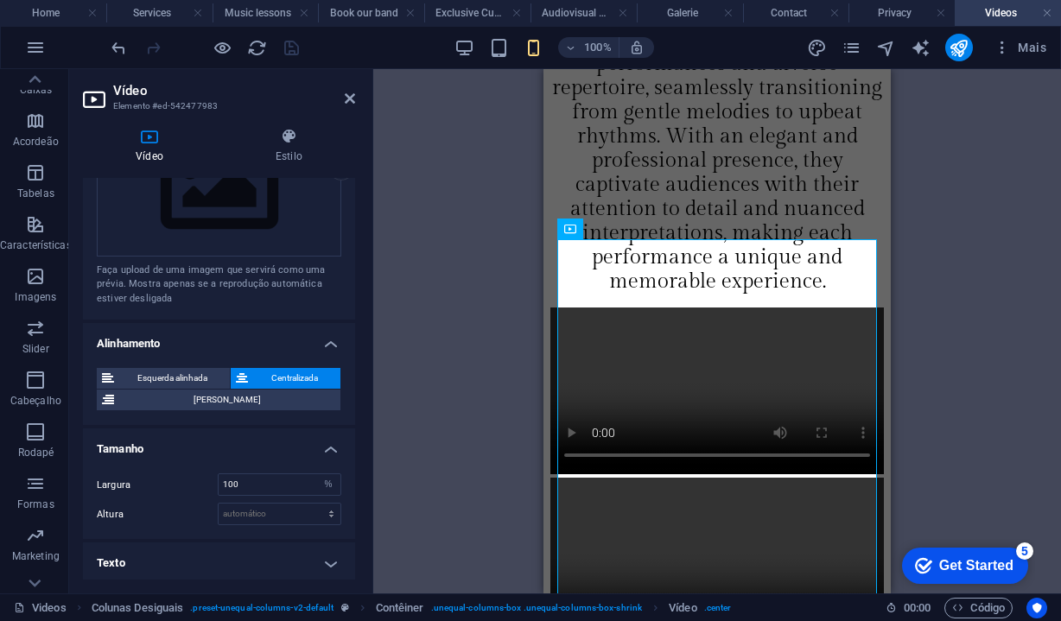
scroll to position [467, 0]
drag, startPoint x: 255, startPoint y: 482, endPoint x: 209, endPoint y: 482, distance: 45.8
click at [213, 482] on div "Largura 100 automático px %" at bounding box center [219, 485] width 244 height 22
type input "60"
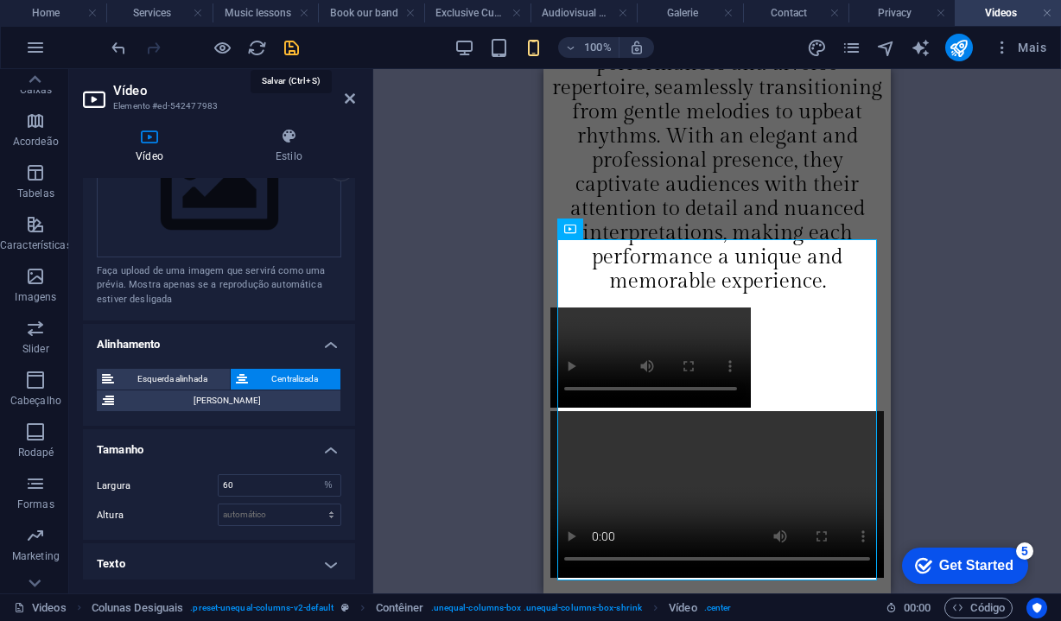
click at [291, 49] on icon "save" at bounding box center [292, 48] width 20 height 20
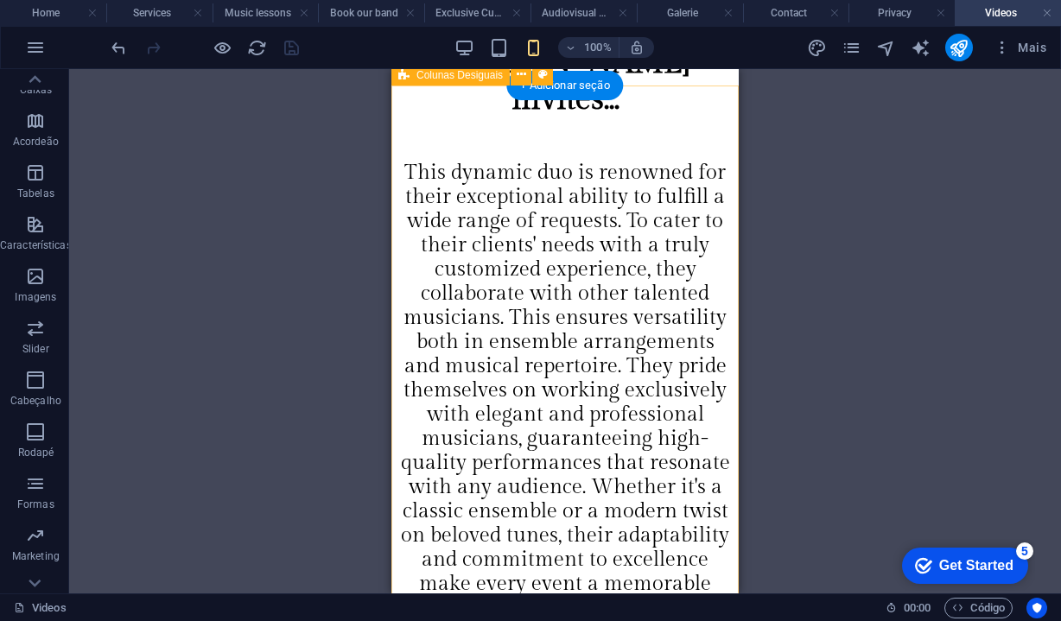
scroll to position [2826, 0]
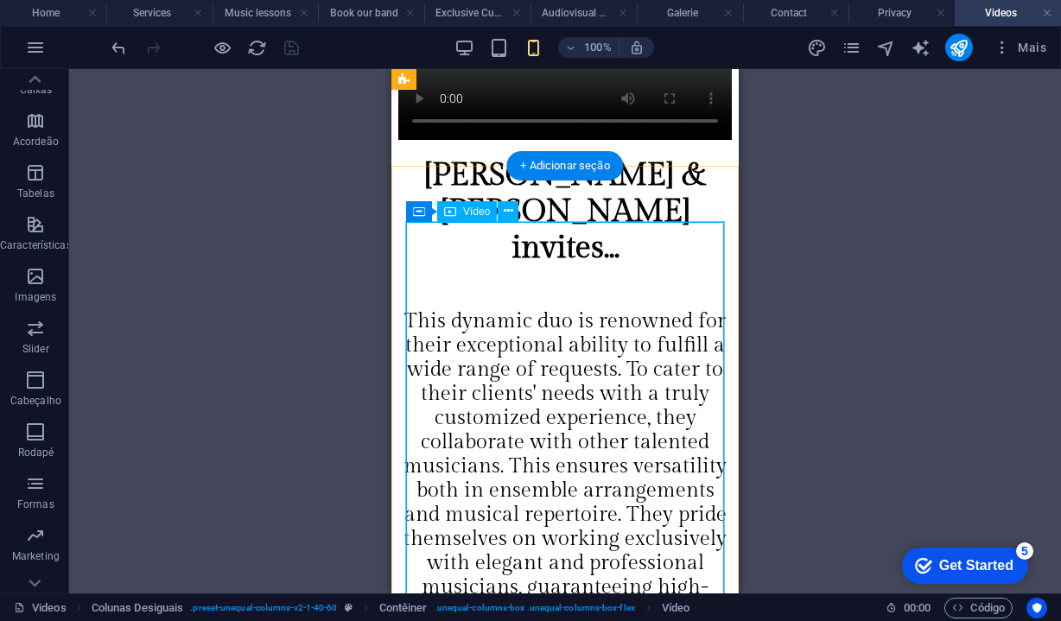
scroll to position [2670, 0]
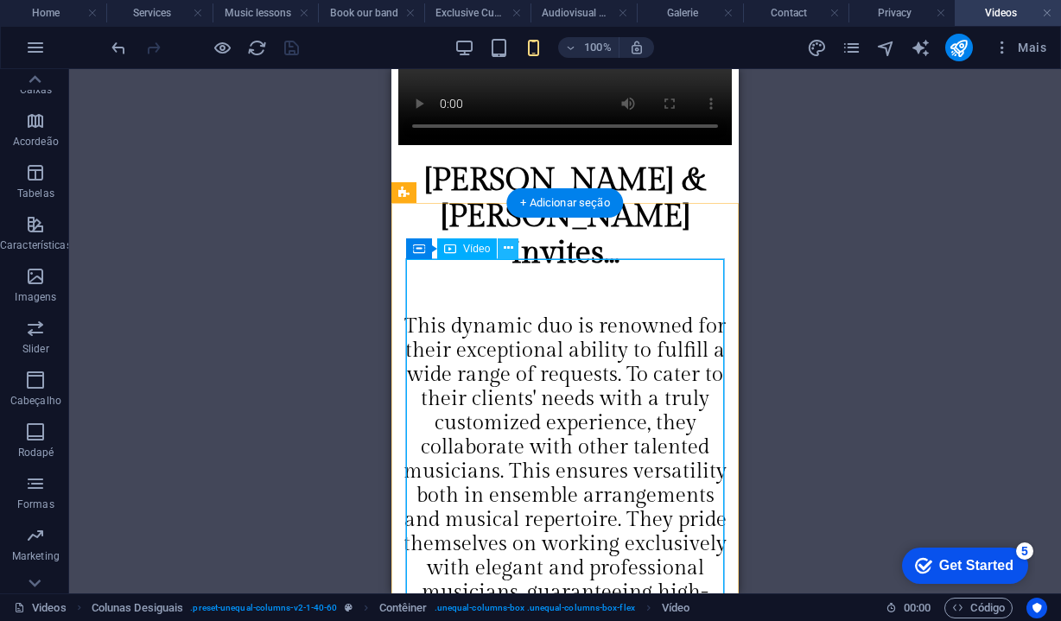
click at [509, 257] on icon at bounding box center [509, 248] width 10 height 18
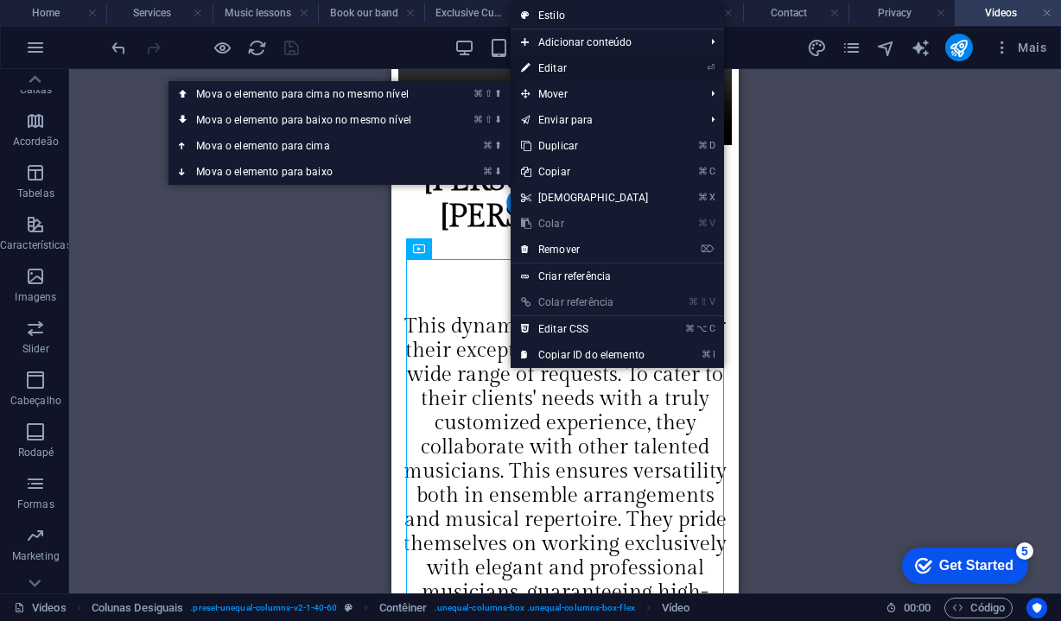
click at [565, 67] on link "⏎ Editar" at bounding box center [585, 68] width 149 height 26
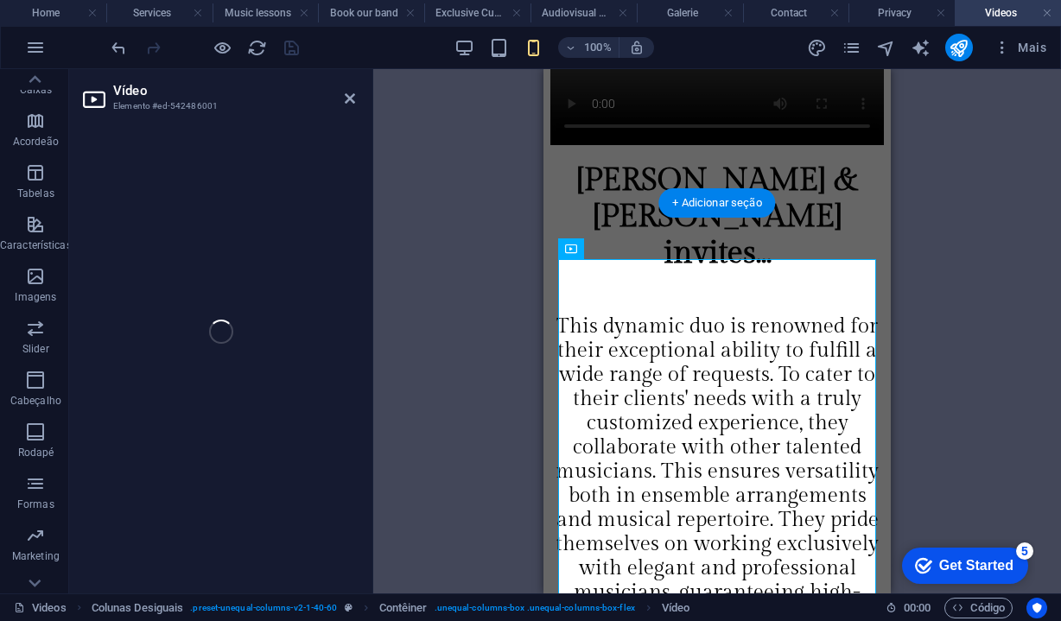
select select "%"
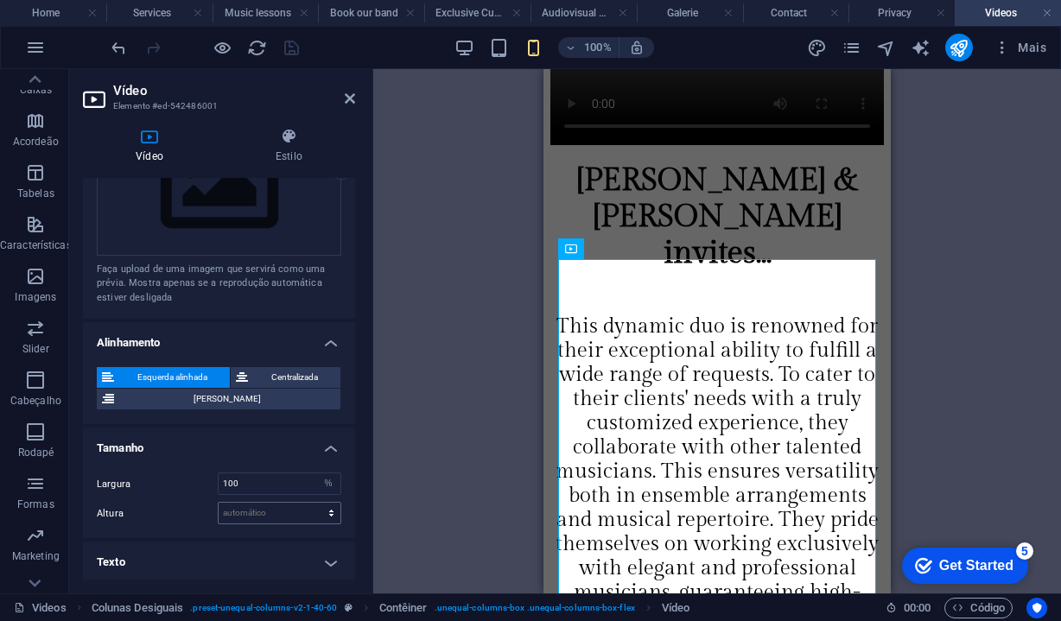
scroll to position [467, 0]
drag, startPoint x: 255, startPoint y: 484, endPoint x: 218, endPoint y: 484, distance: 37.1
click at [218, 484] on div "100 automático px %" at bounding box center [280, 485] width 124 height 22
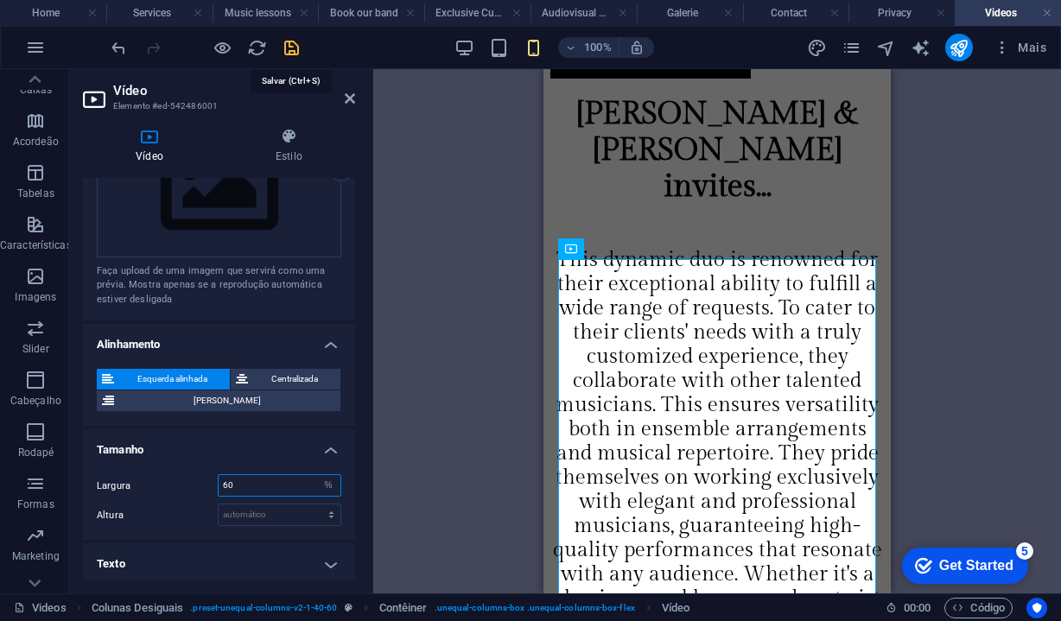
type input "60"
click at [294, 44] on icon "save" at bounding box center [292, 48] width 20 height 20
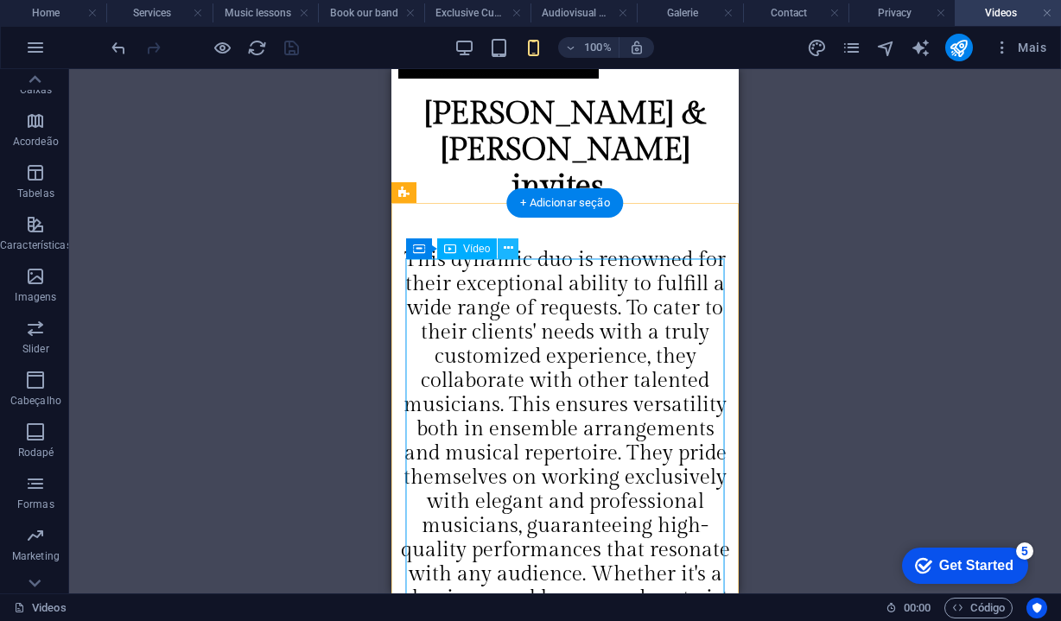
click at [515, 251] on button at bounding box center [508, 248] width 21 height 21
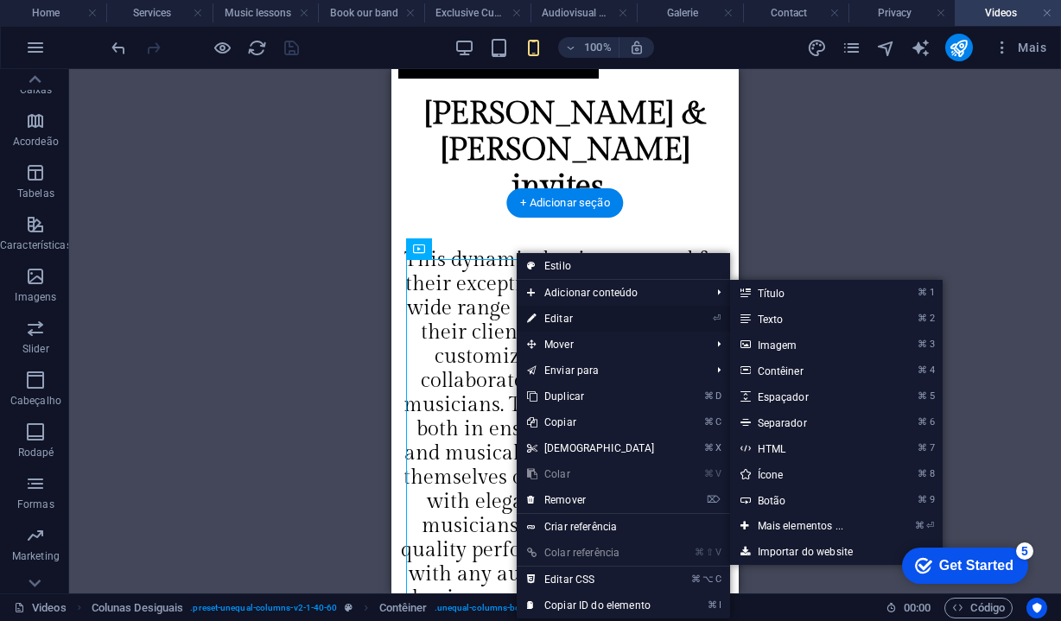
click at [561, 318] on link "⏎ Editar" at bounding box center [591, 319] width 149 height 26
select select "%"
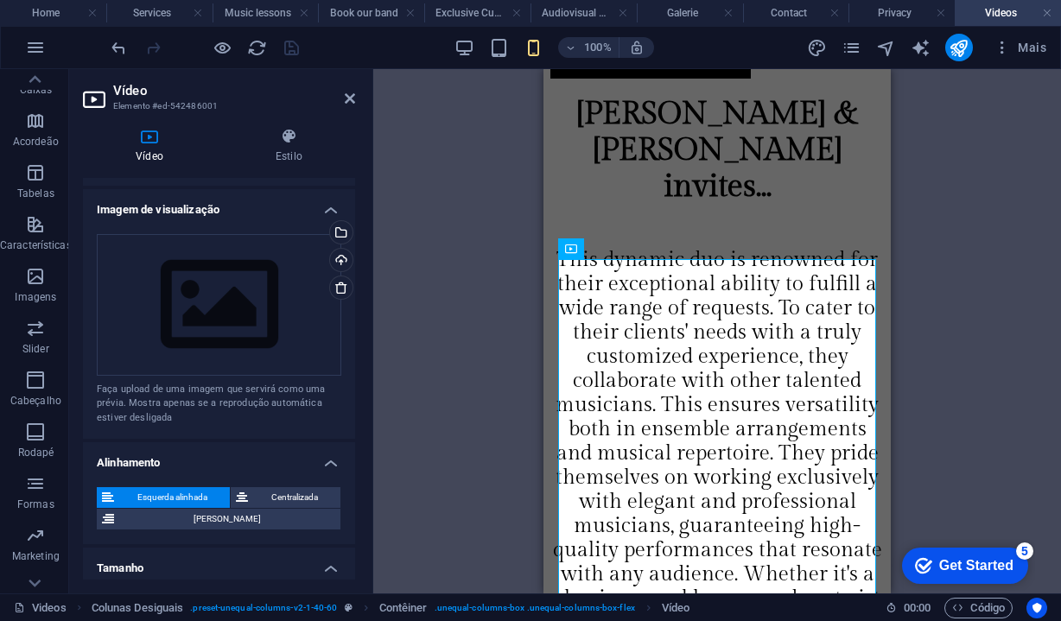
scroll to position [352, 0]
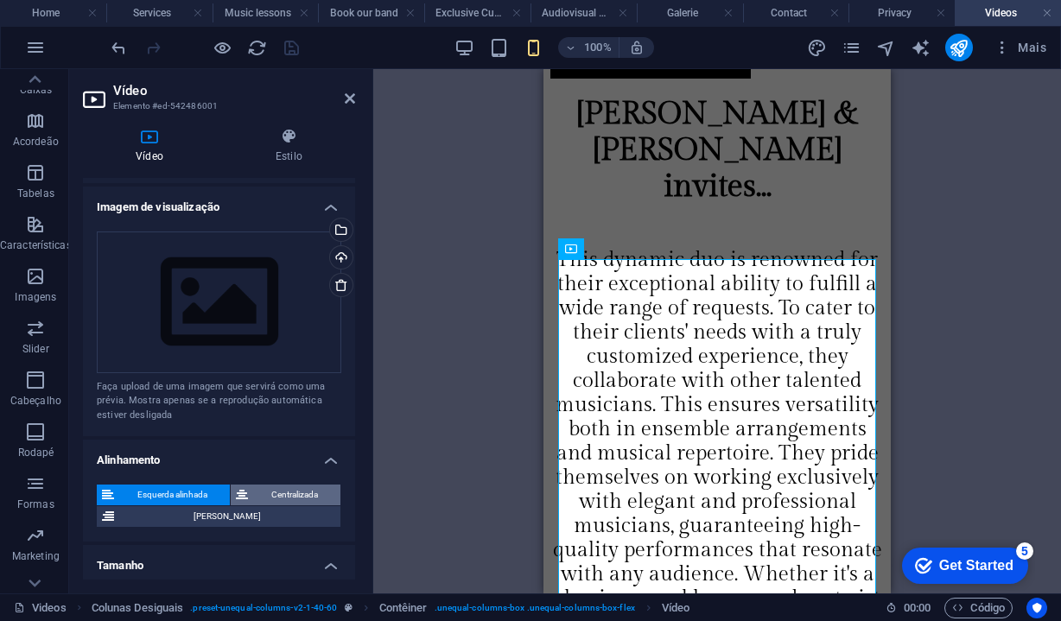
click at [248, 485] on button "Centralizada" at bounding box center [286, 495] width 110 height 21
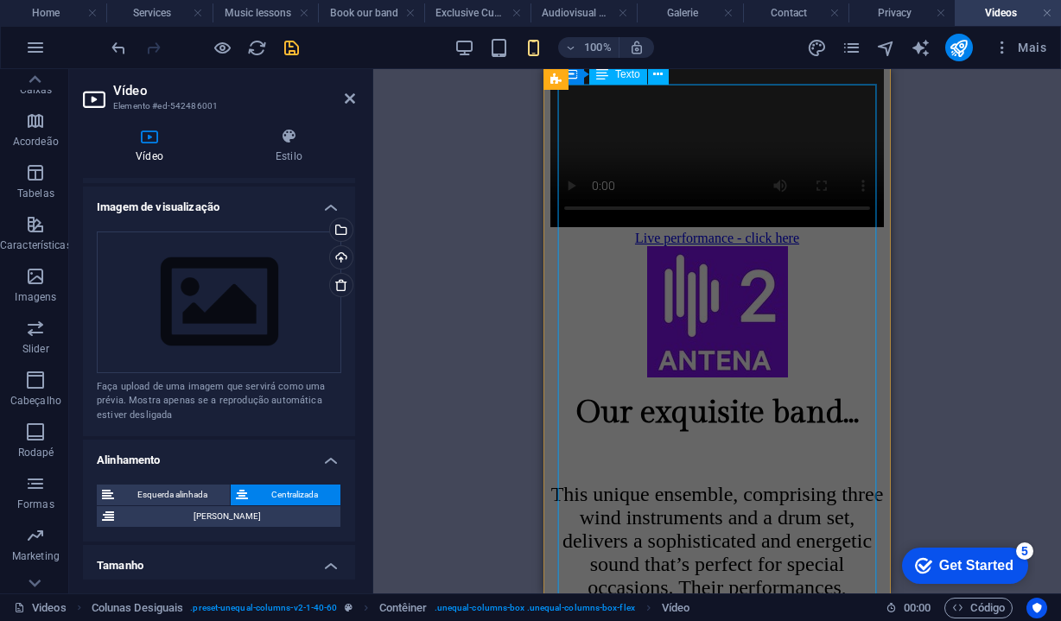
scroll to position [4061, 0]
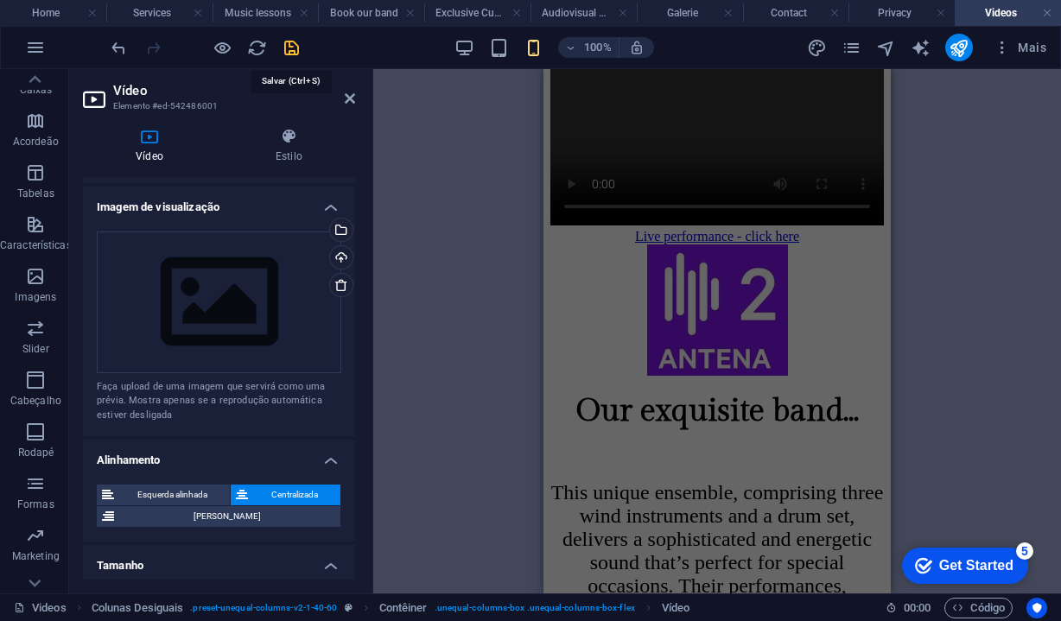
click at [293, 50] on icon "save" at bounding box center [292, 48] width 20 height 20
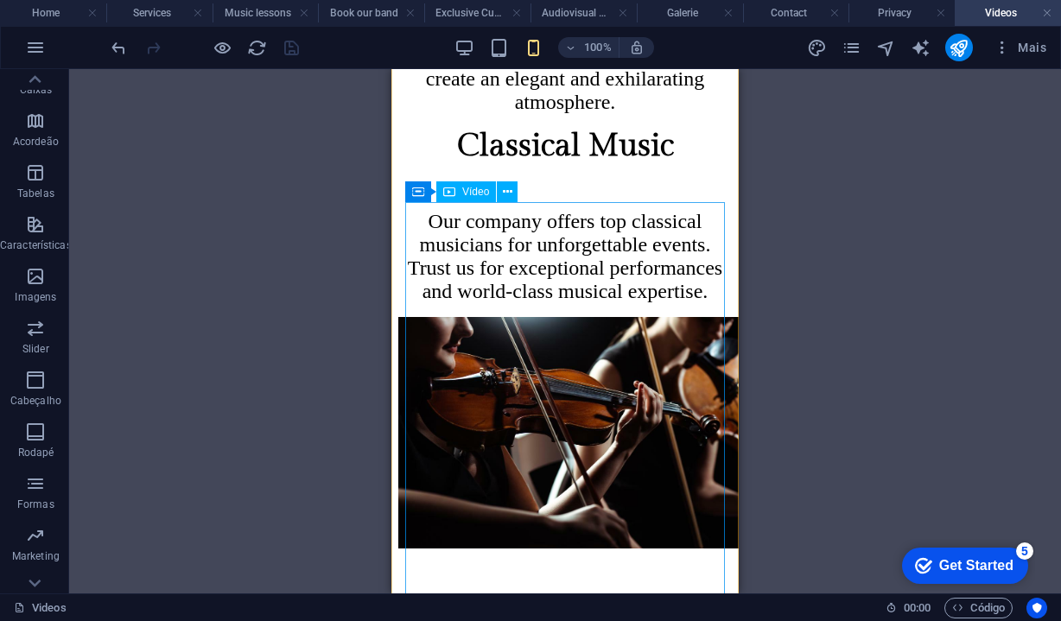
scroll to position [4611, 0]
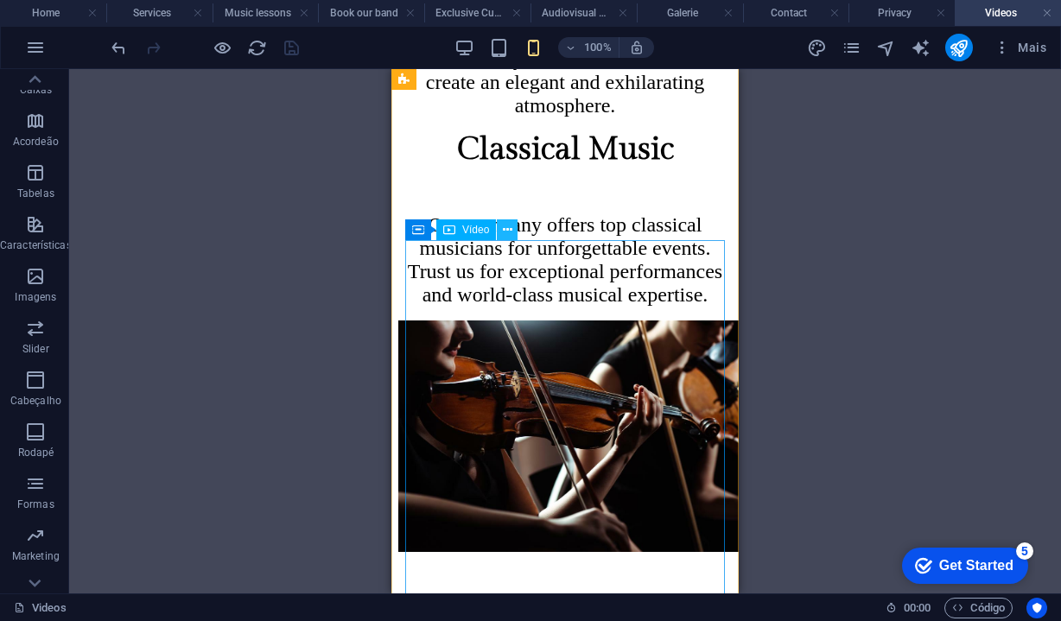
click at [510, 234] on icon at bounding box center [508, 230] width 10 height 18
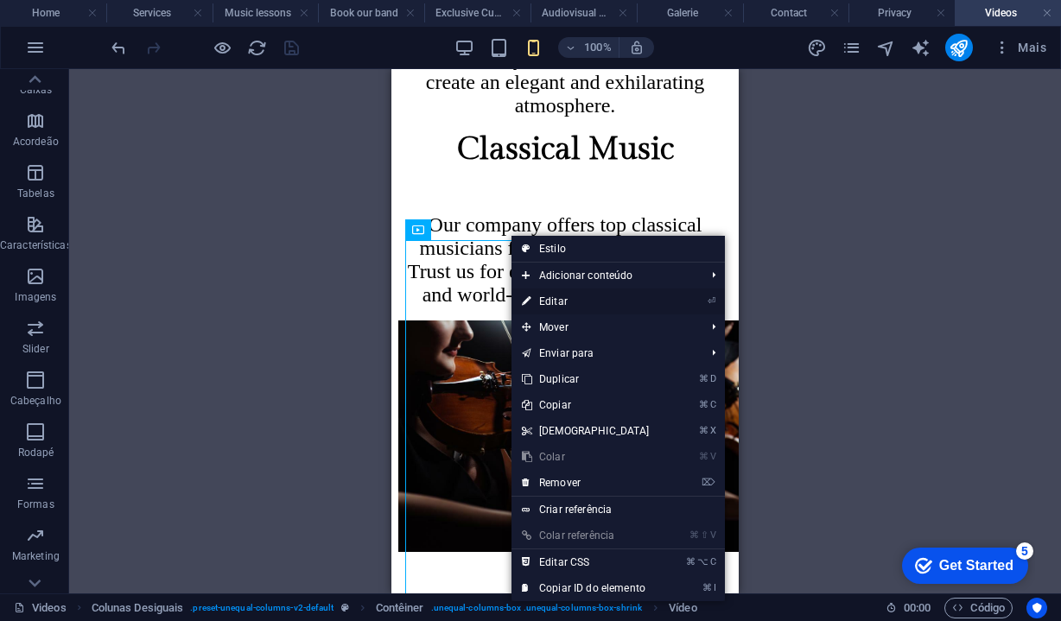
click at [553, 301] on link "⏎ Editar" at bounding box center [585, 302] width 149 height 26
select select "%"
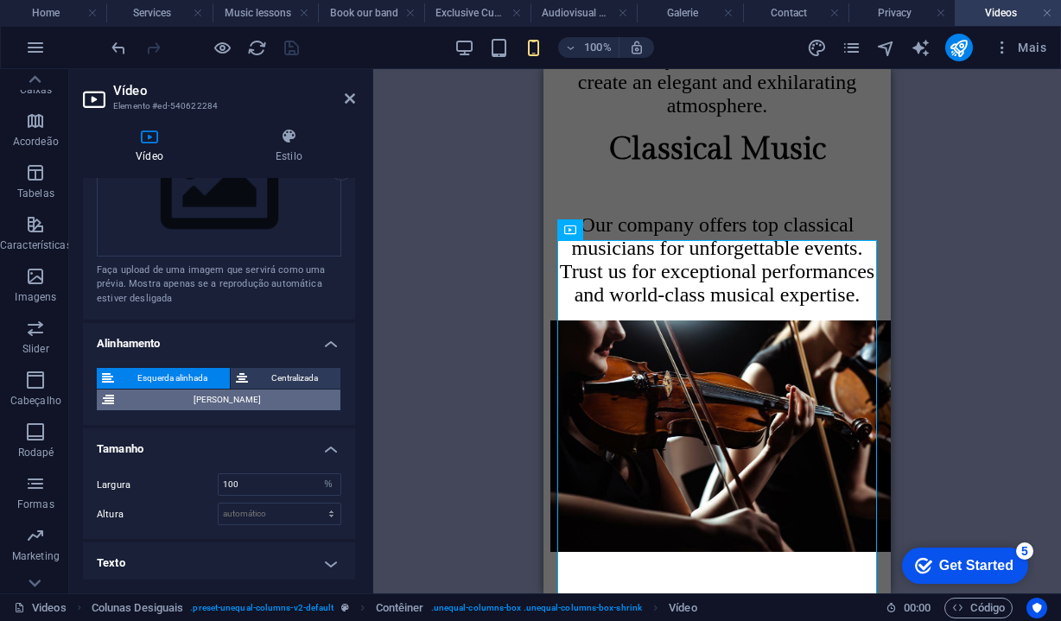
scroll to position [467, 0]
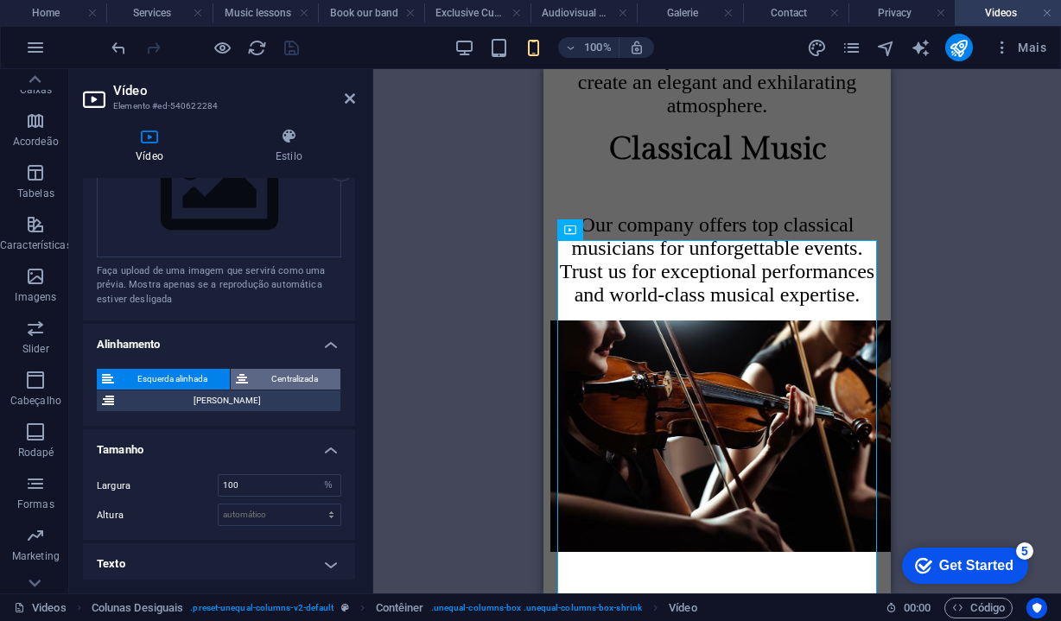
click at [269, 371] on span "Centralizada" at bounding box center [294, 379] width 82 height 21
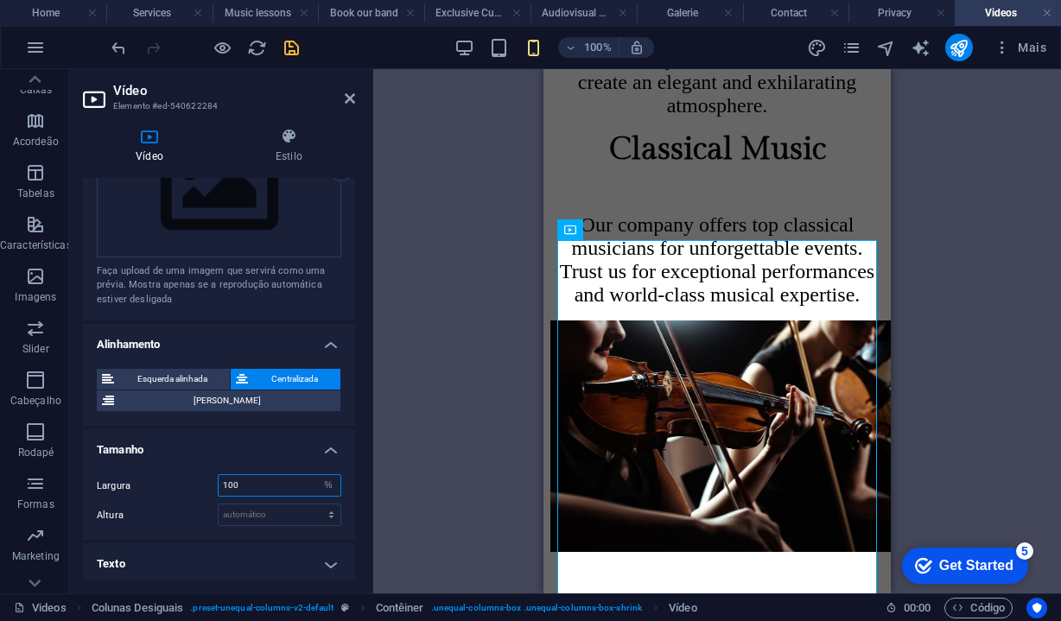
drag, startPoint x: 257, startPoint y: 486, endPoint x: 83, endPoint y: 485, distance: 173.6
click at [83, 485] on div "Largura 100 automático px % Altura automático px" at bounding box center [219, 499] width 272 height 79
type input "1"
type input "60"
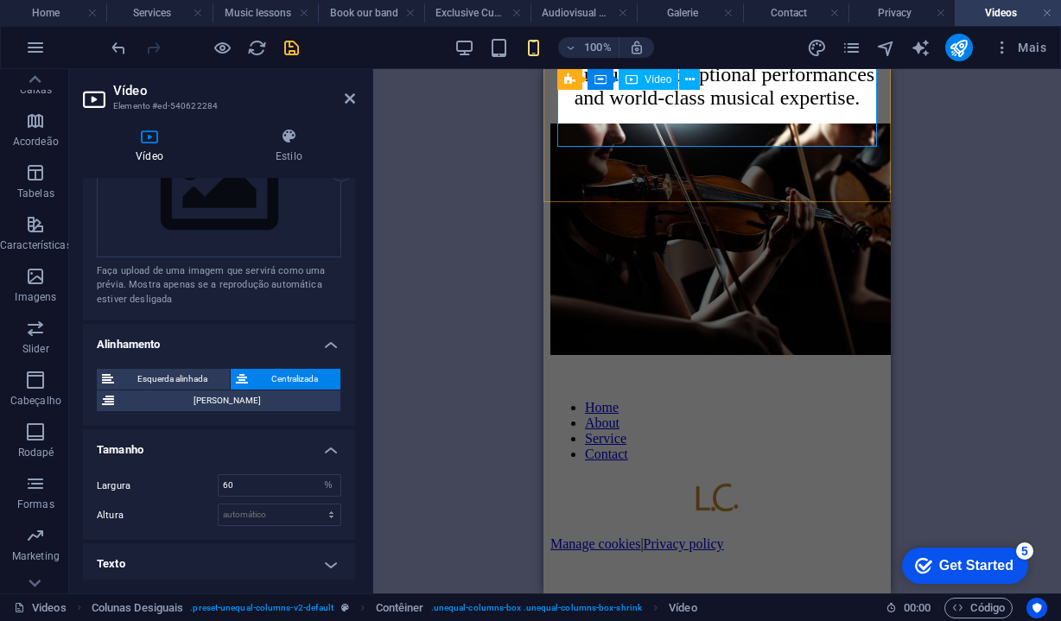
scroll to position [5051, 0]
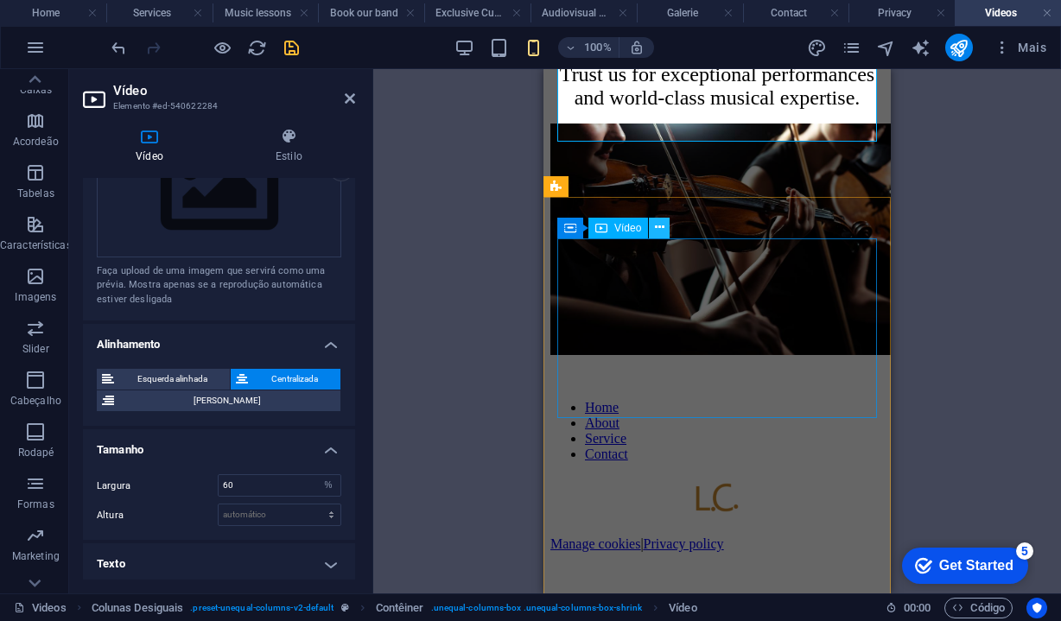
click at [656, 225] on icon at bounding box center [660, 228] width 10 height 18
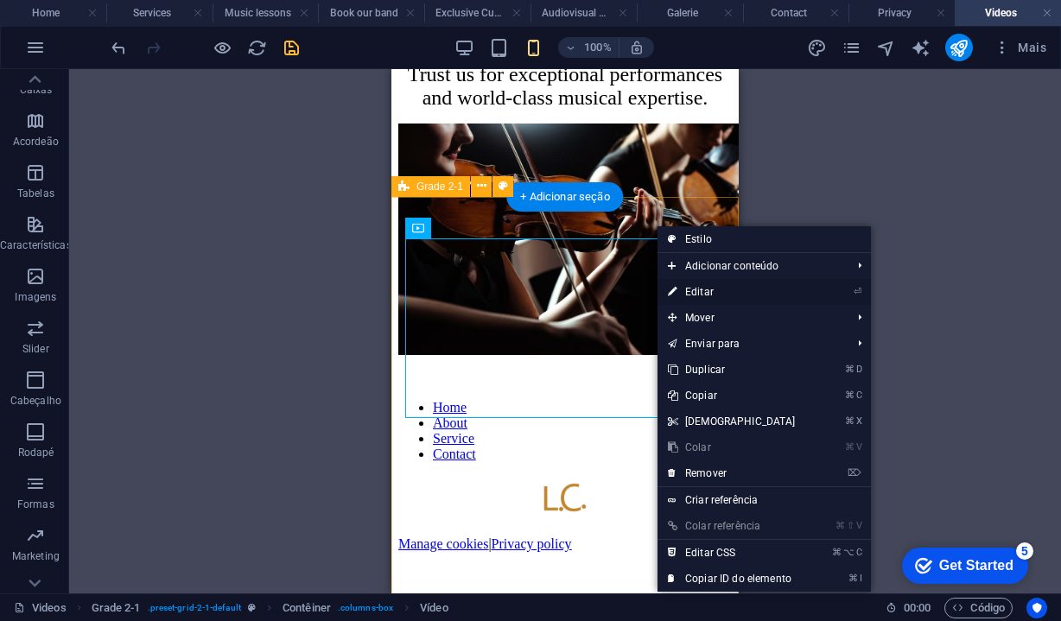
click at [701, 291] on link "⏎ Editar" at bounding box center [731, 292] width 149 height 26
select select "%"
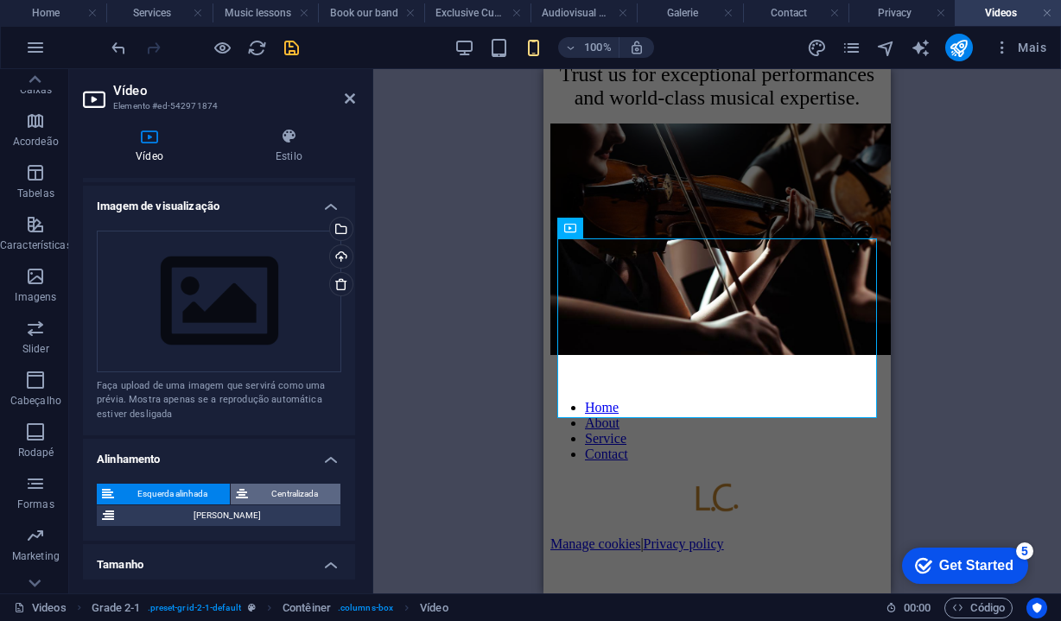
click at [259, 488] on span "Centralizada" at bounding box center [294, 494] width 82 height 21
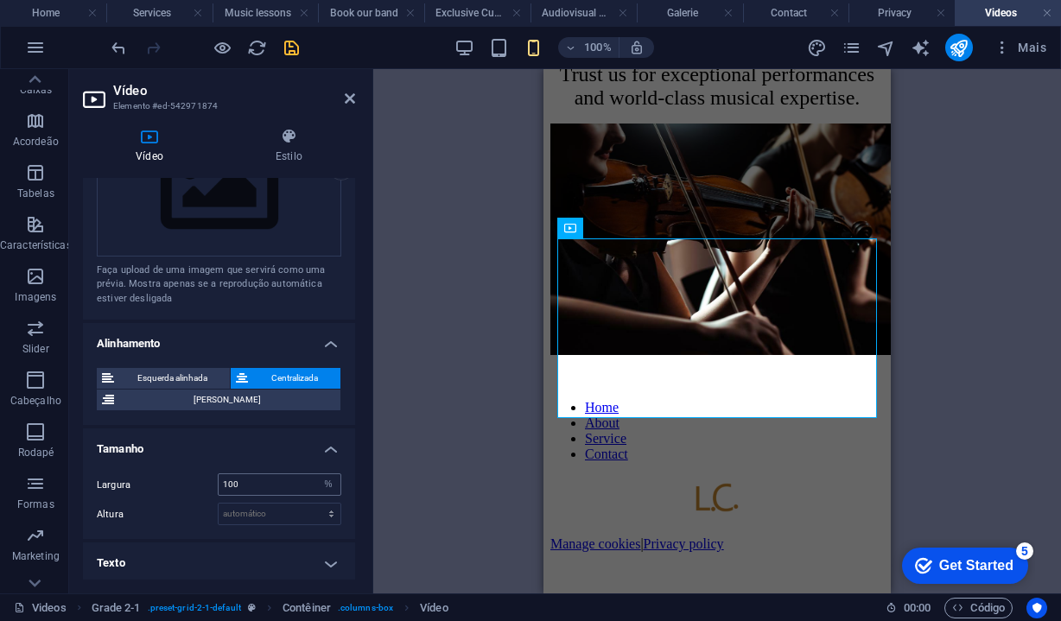
scroll to position [467, 0]
drag, startPoint x: 261, startPoint y: 485, endPoint x: 185, endPoint y: 484, distance: 76.0
click at [185, 484] on div "Largura 100 automático px %" at bounding box center [219, 485] width 244 height 22
type input "0"
type input "80"
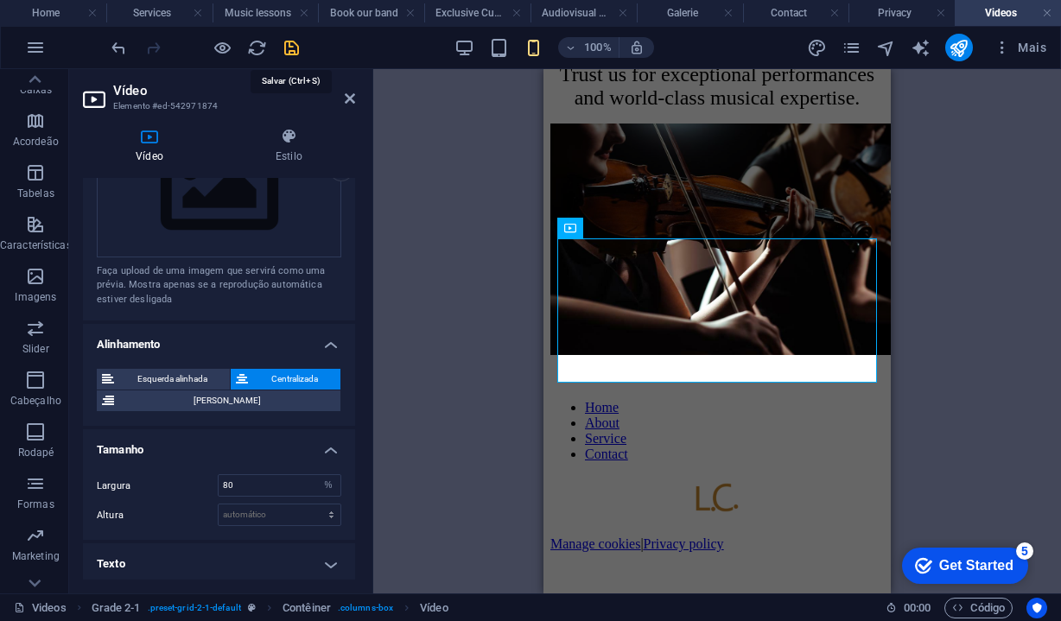
click at [296, 44] on icon "save" at bounding box center [292, 48] width 20 height 20
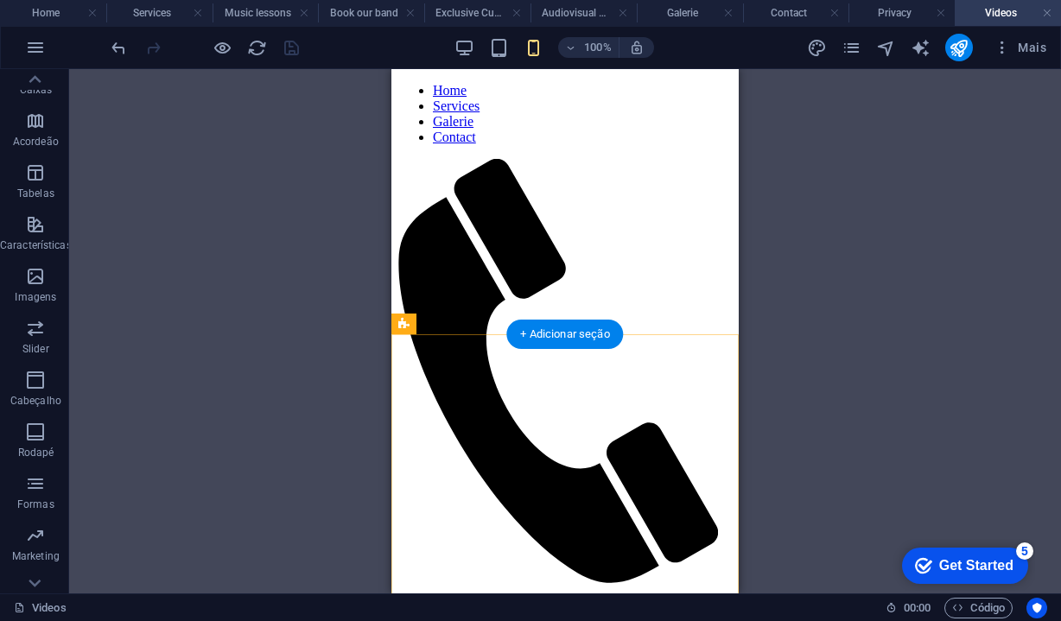
scroll to position [0, 0]
click at [923, 289] on div "Grade 1-2 Contêiner Texto Contêiner Colunas Desiguais Contêiner Texto Colunas D…" at bounding box center [565, 331] width 992 height 524
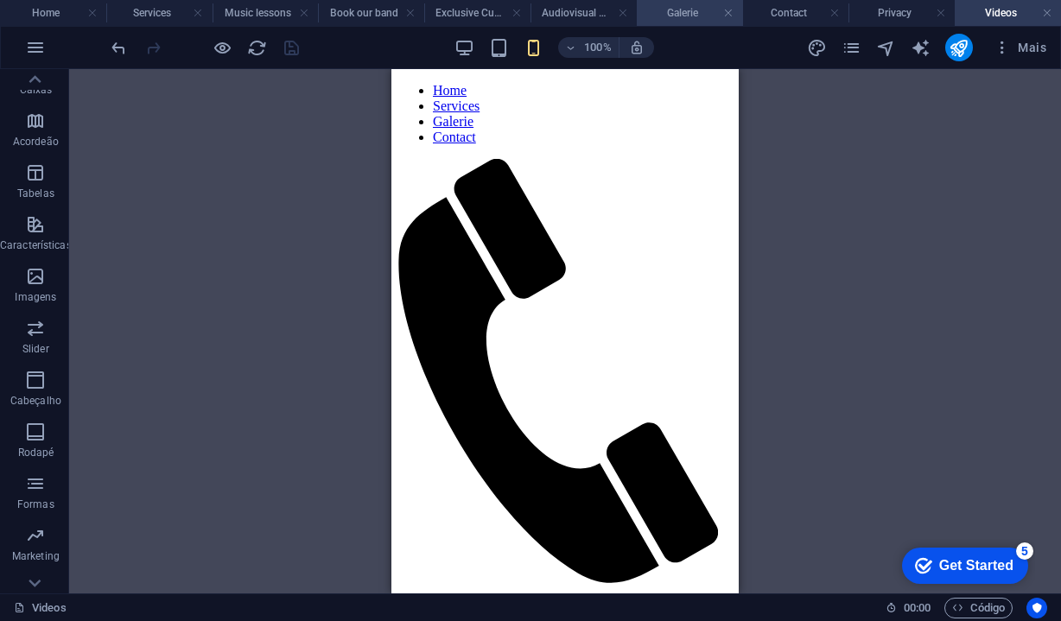
click at [687, 10] on h4 "Galerie" at bounding box center [690, 12] width 106 height 19
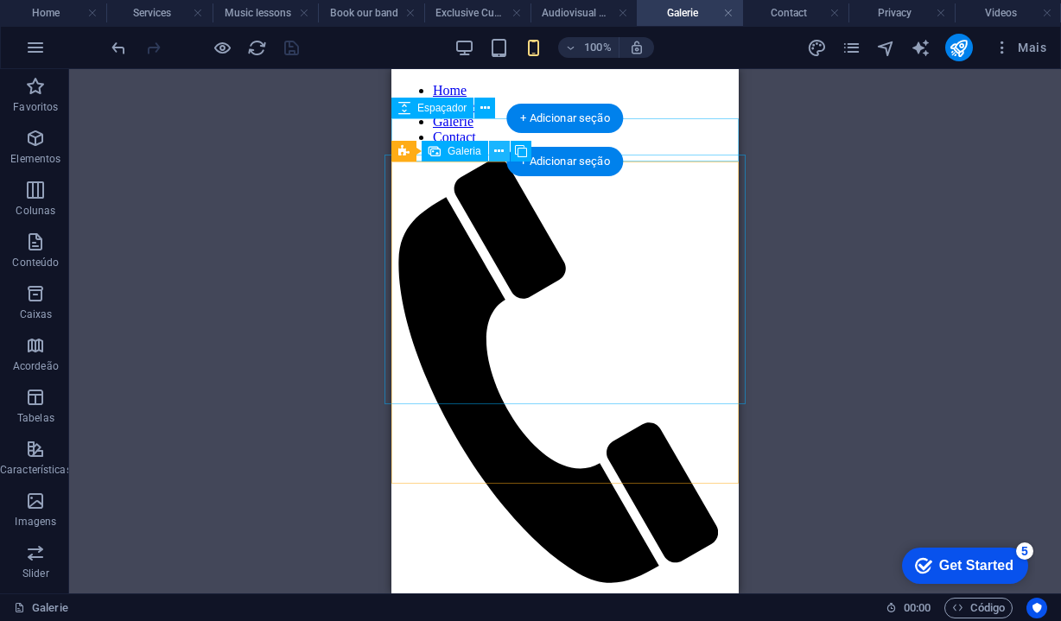
click at [497, 149] on icon at bounding box center [499, 152] width 10 height 18
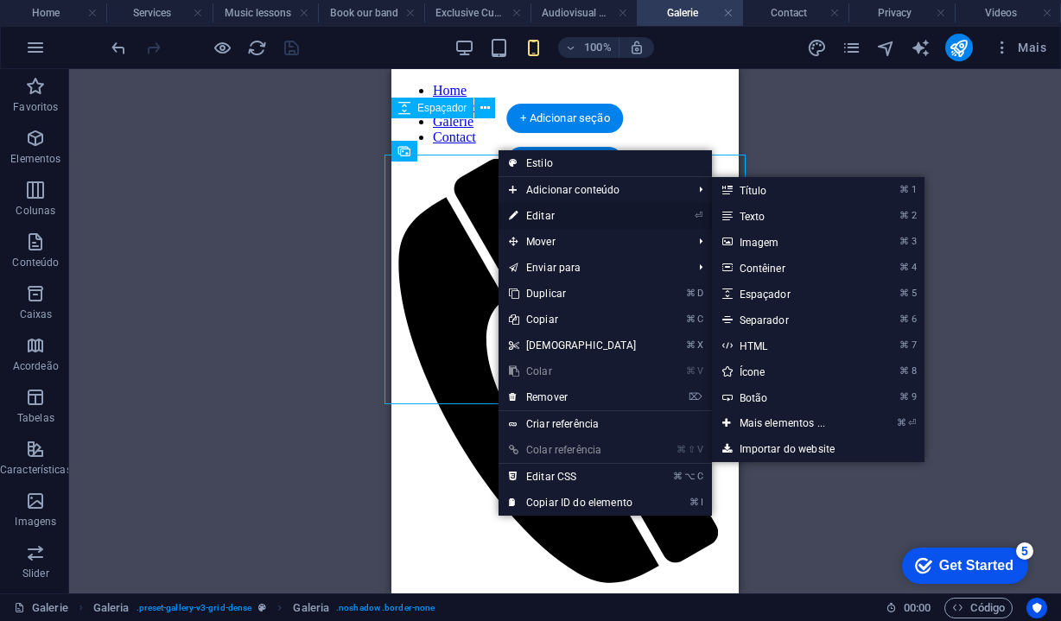
click at [542, 214] on link "⏎ Editar" at bounding box center [572, 216] width 149 height 26
select select "4"
select select "px"
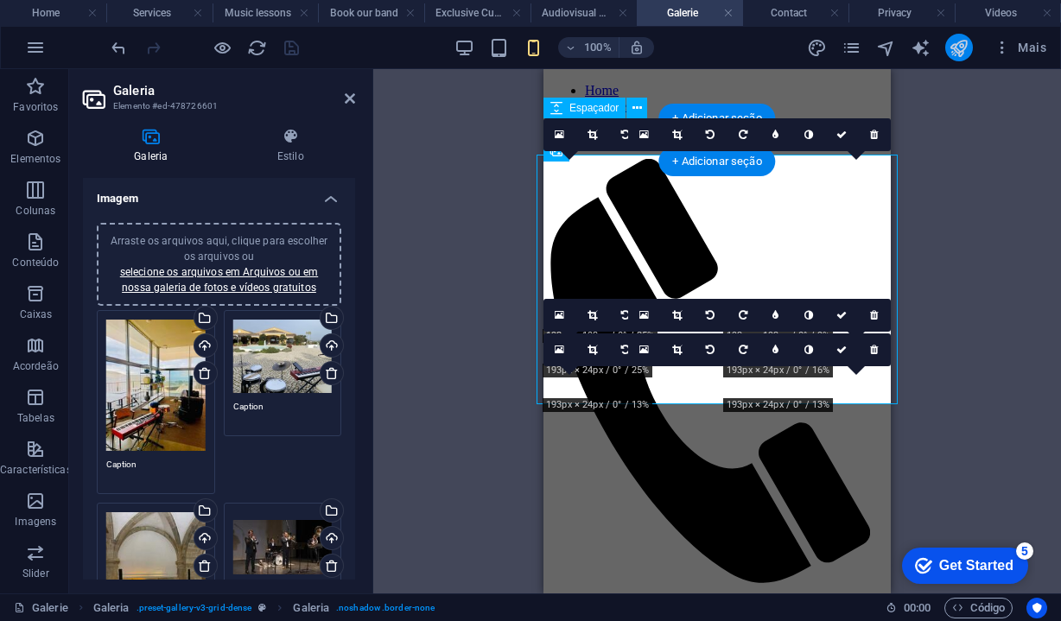
click at [971, 48] on button "publish" at bounding box center [959, 48] width 28 height 28
